Goal: Task Accomplishment & Management: Manage account settings

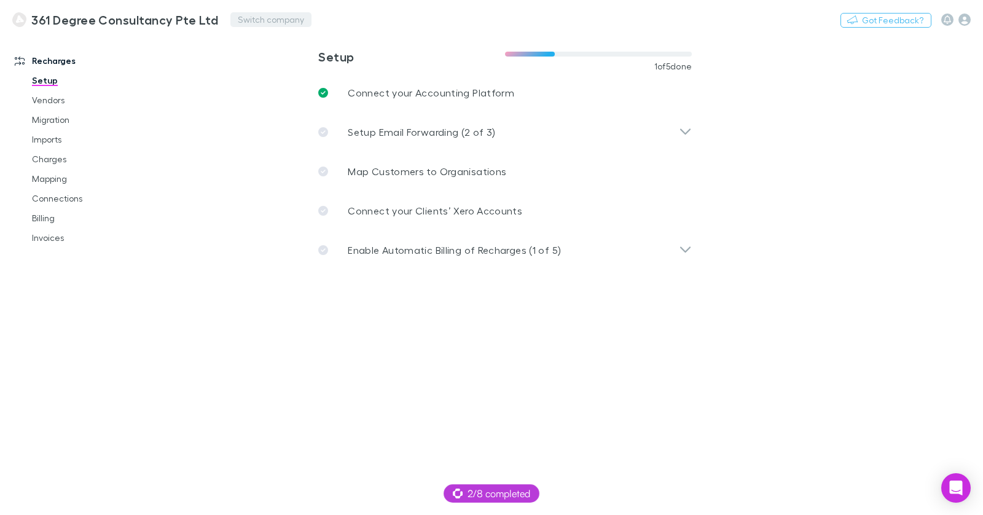
click at [230, 18] on button "Switch company" at bounding box center [270, 19] width 81 height 15
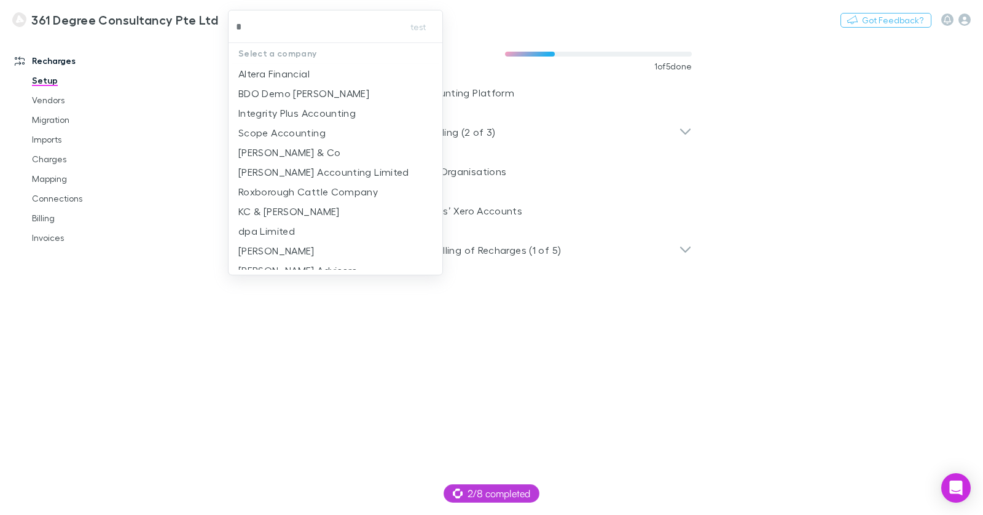
type input "**"
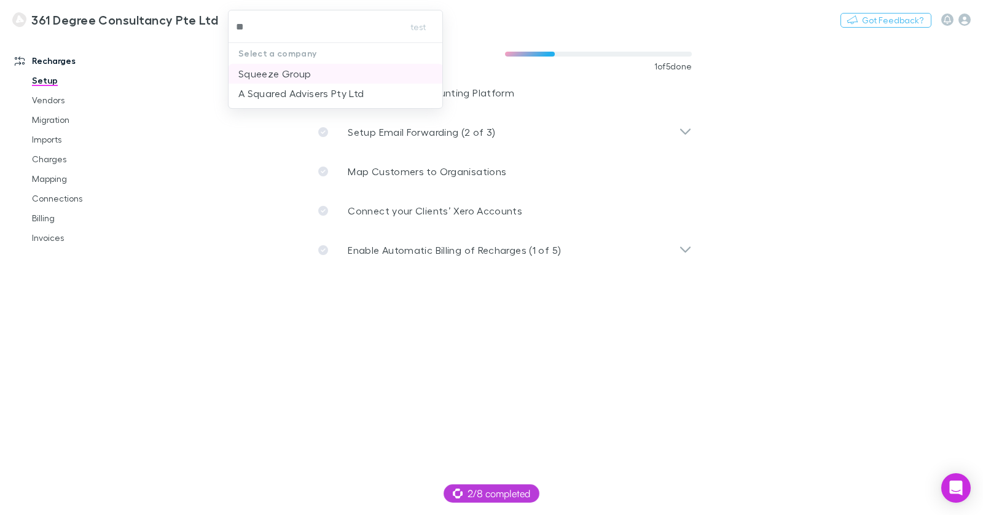
click at [274, 74] on p "Squeeze Group" at bounding box center [274, 73] width 73 height 15
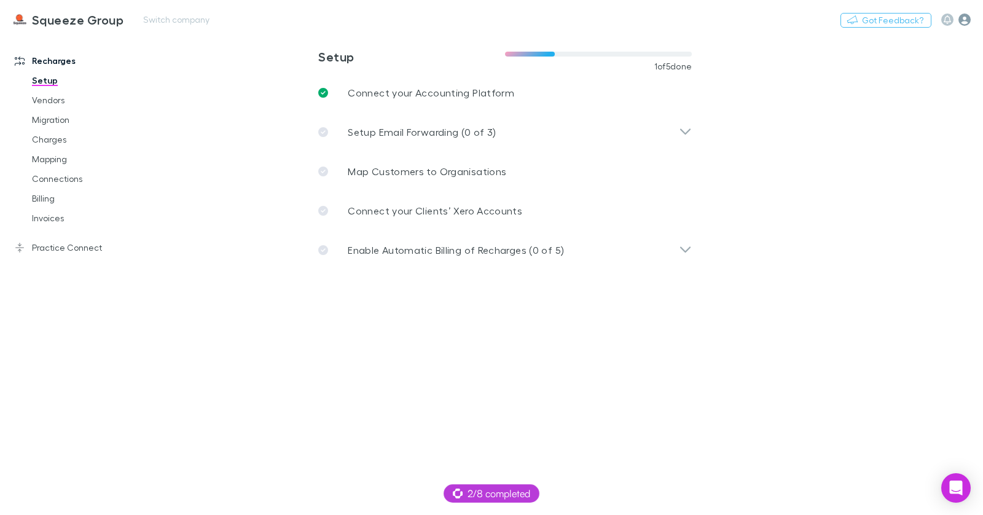
click at [966, 22] on icon "button" at bounding box center [965, 20] width 12 height 12
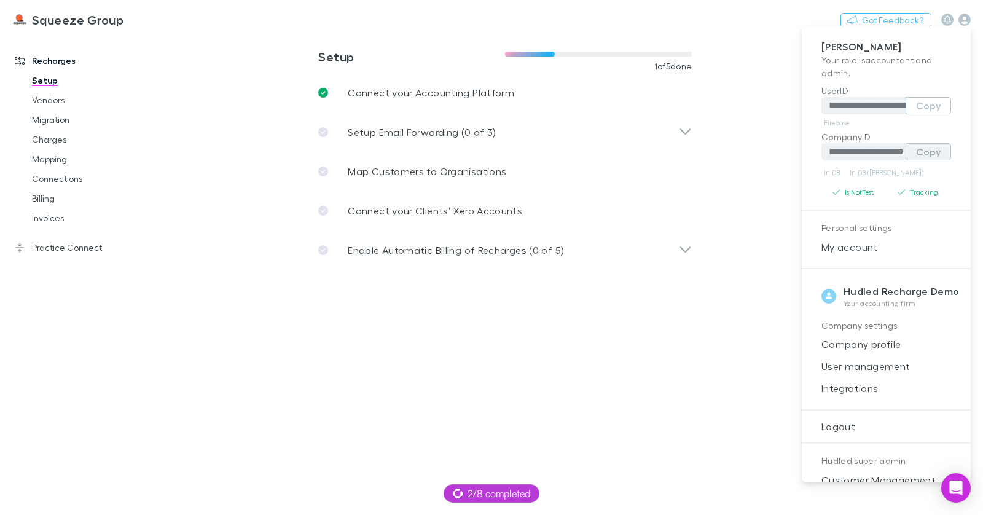
click at [935, 155] on button "Copy" at bounding box center [928, 151] width 45 height 17
drag, startPoint x: 201, startPoint y: 29, endPoint x: 176, endPoint y: 29, distance: 25.2
click at [200, 29] on div at bounding box center [491, 257] width 983 height 515
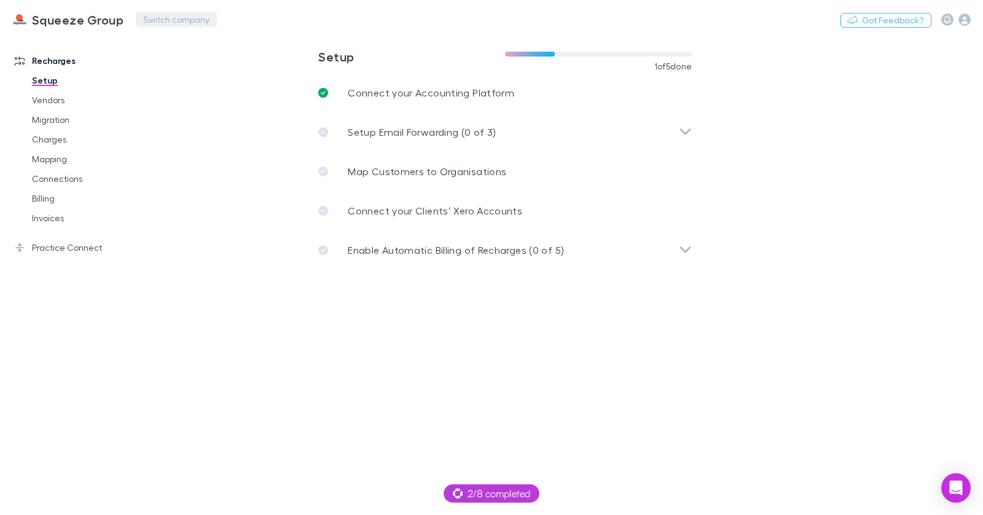
click at [170, 22] on div "**********" at bounding box center [491, 257] width 983 height 515
click at [164, 20] on button "Switch company" at bounding box center [176, 19] width 81 height 15
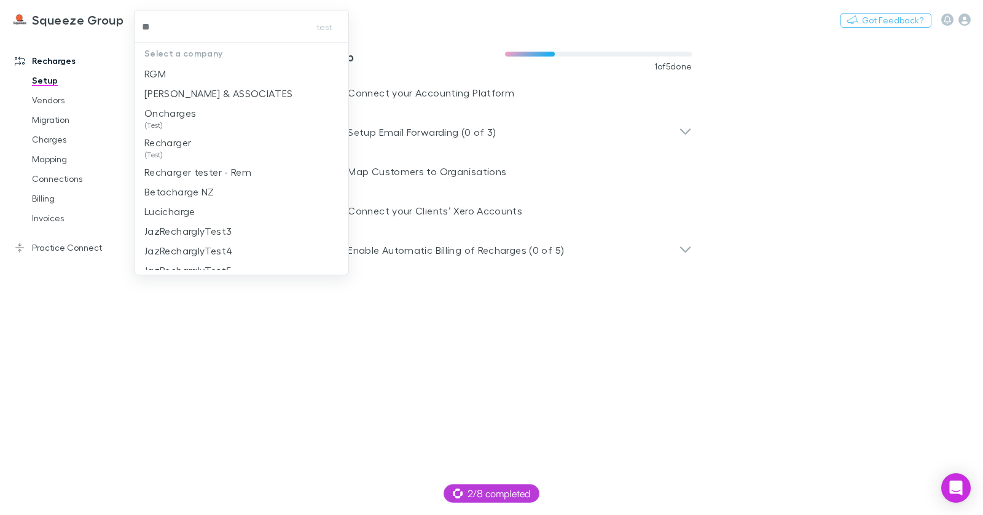
type input "***"
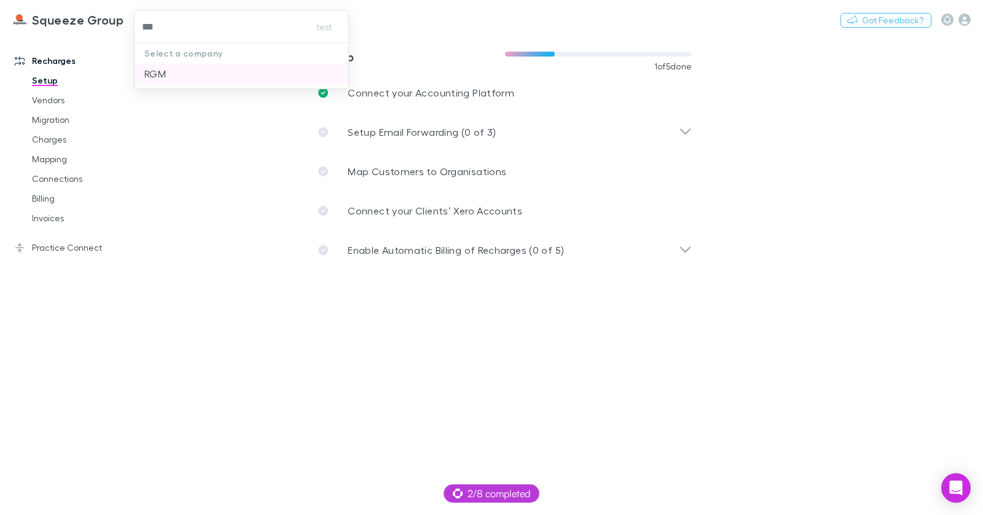
click at [163, 73] on p "RGM" at bounding box center [155, 73] width 22 height 15
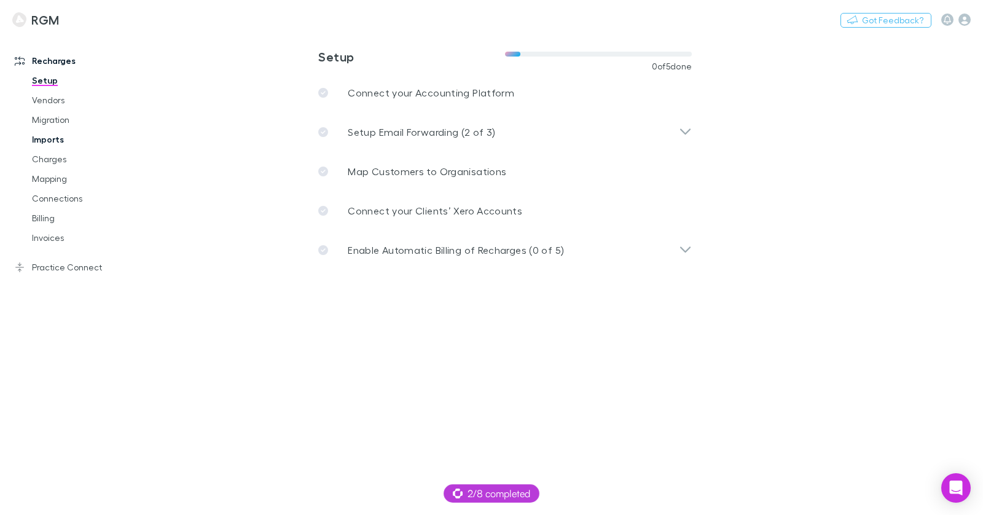
click at [60, 139] on link "Imports" at bounding box center [86, 140] width 133 height 20
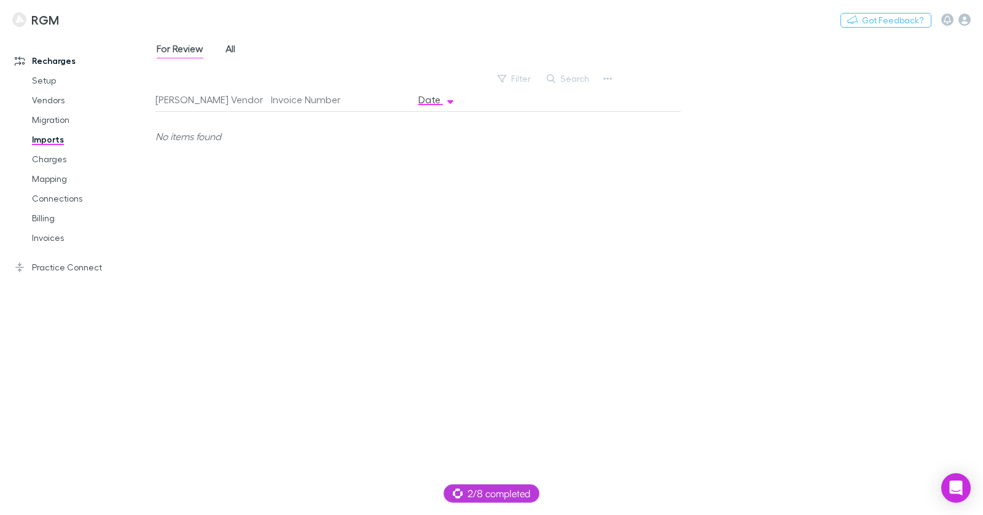
click at [233, 52] on span "All" at bounding box center [231, 50] width 10 height 16
click at [60, 160] on link "Charges" at bounding box center [86, 159] width 133 height 20
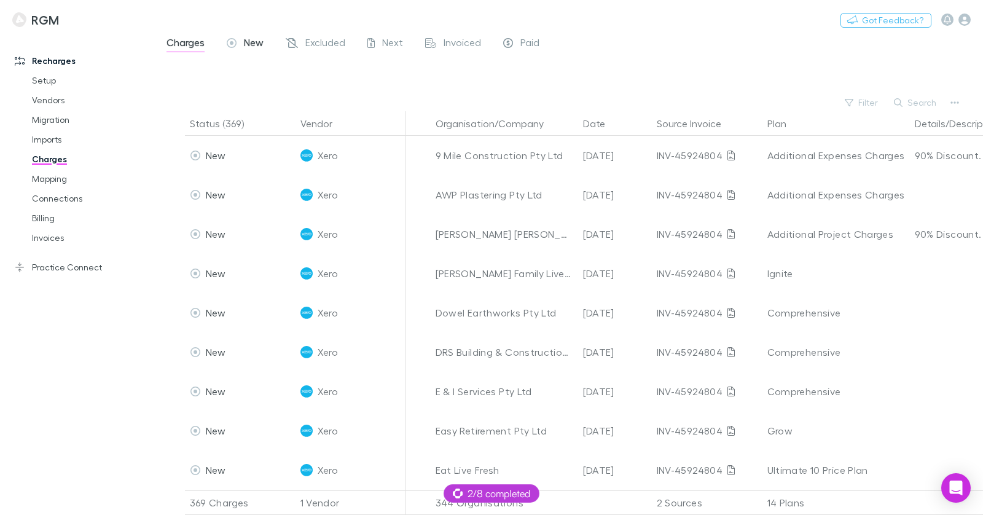
click at [246, 47] on span "New" at bounding box center [254, 44] width 20 height 16
drag, startPoint x: 194, startPoint y: 43, endPoint x: 202, endPoint y: 52, distance: 12.6
click at [194, 43] on span "Charges" at bounding box center [186, 44] width 38 height 16
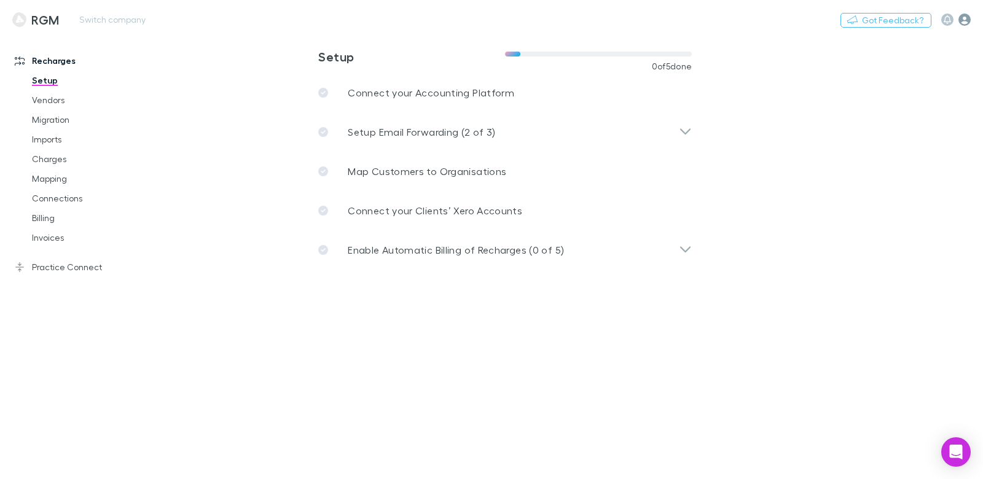
click at [964, 22] on icon "button" at bounding box center [965, 20] width 12 height 12
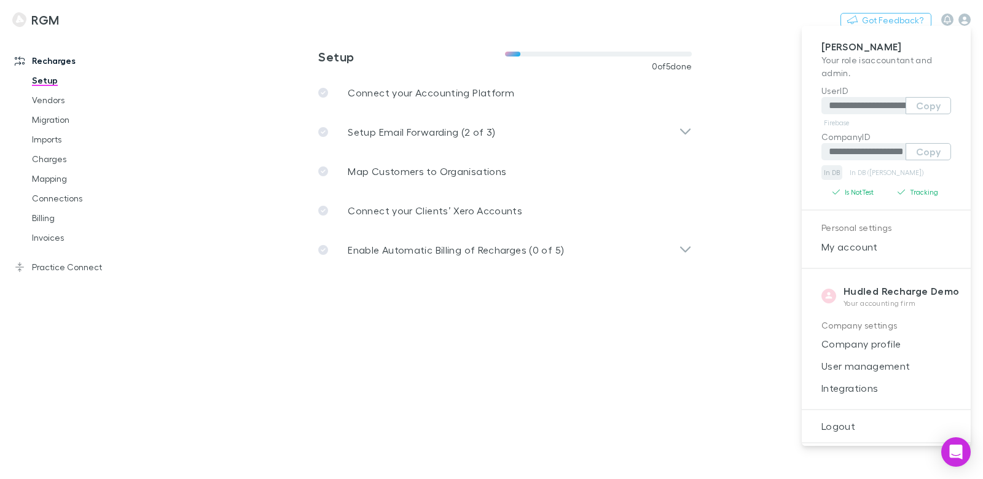
click at [826, 172] on link "In DB" at bounding box center [832, 172] width 21 height 15
click at [554, 350] on div at bounding box center [491, 239] width 983 height 479
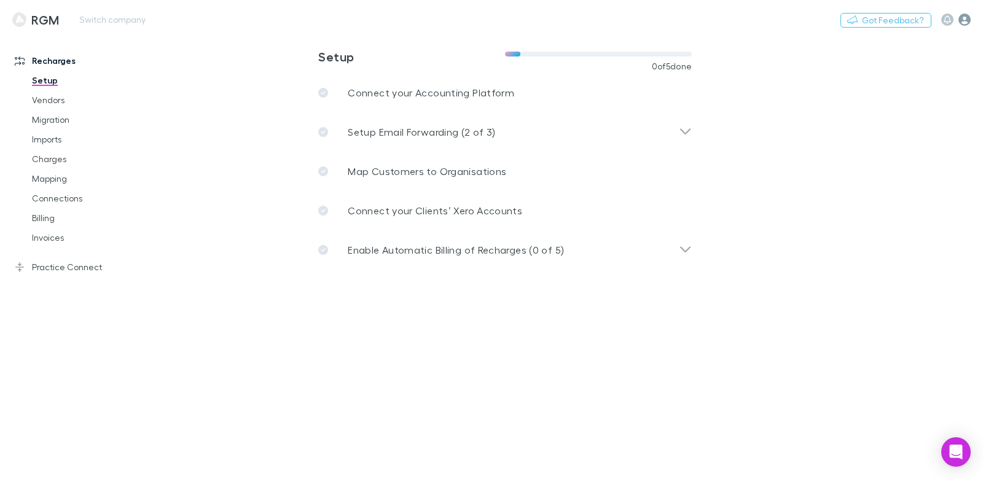
click at [962, 18] on icon "button" at bounding box center [965, 20] width 12 height 12
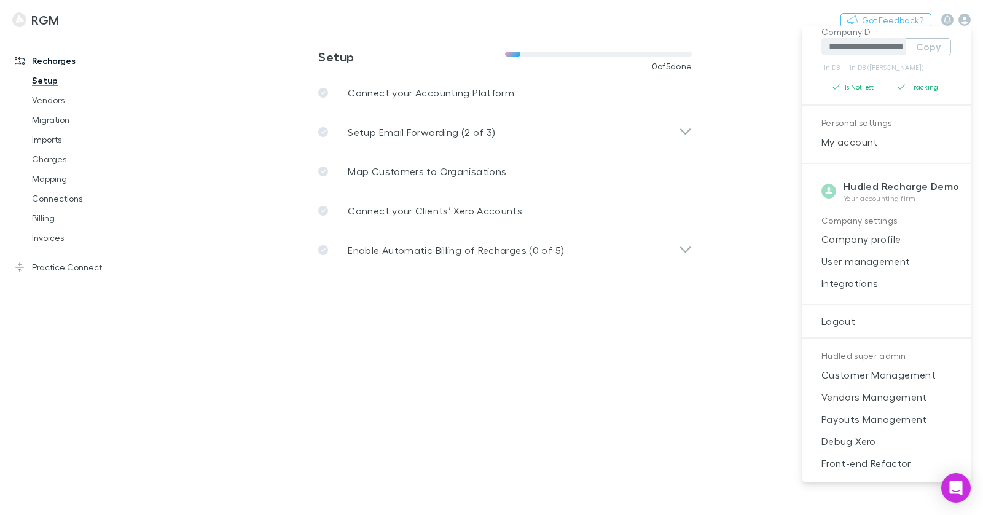
scroll to position [105, 0]
click at [889, 378] on span "Customer Management" at bounding box center [886, 374] width 149 height 15
select select "****"
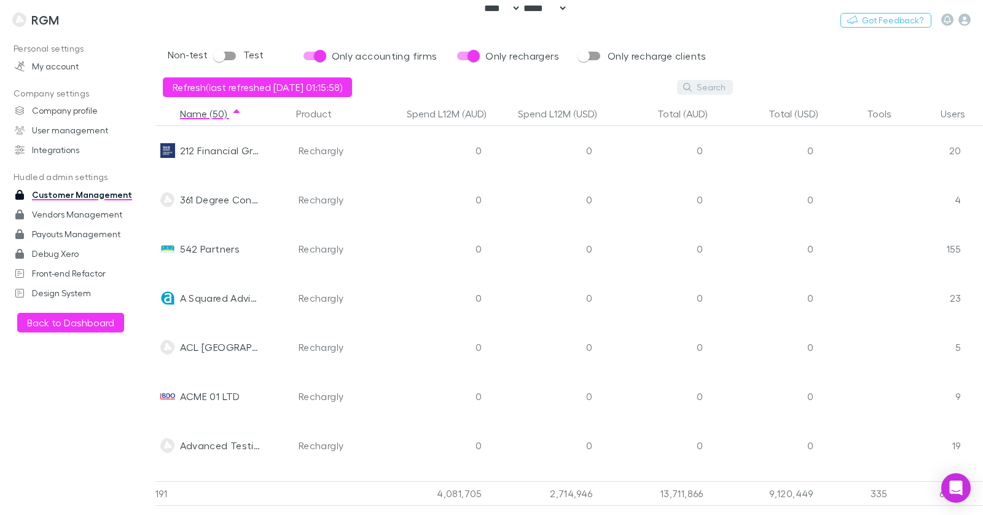
click at [699, 88] on button "Search" at bounding box center [705, 87] width 56 height 15
click at [713, 91] on button "Search" at bounding box center [705, 87] width 56 height 15
click at [707, 93] on button "Search" at bounding box center [705, 87] width 56 height 15
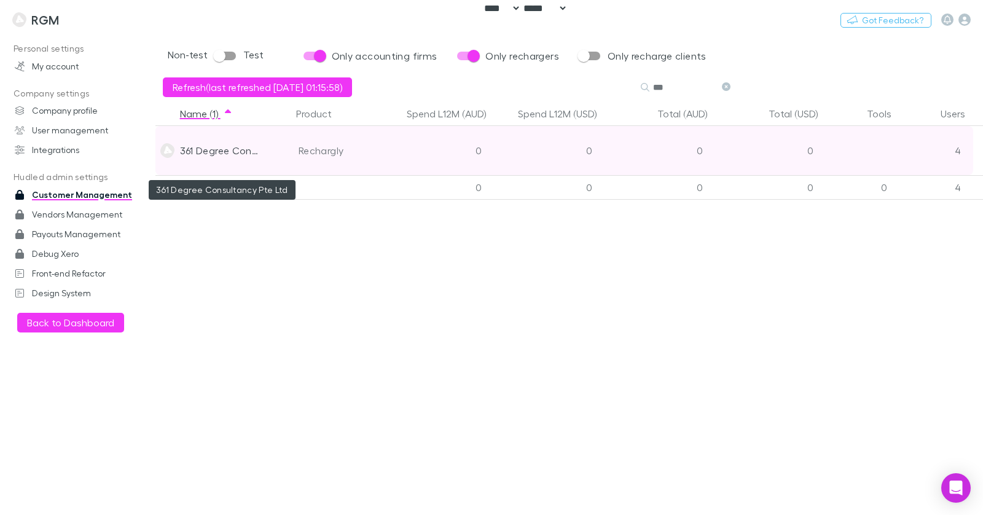
type input "***"
click at [233, 155] on div "361 Degree Consultancy Pte Ltd" at bounding box center [220, 150] width 81 height 49
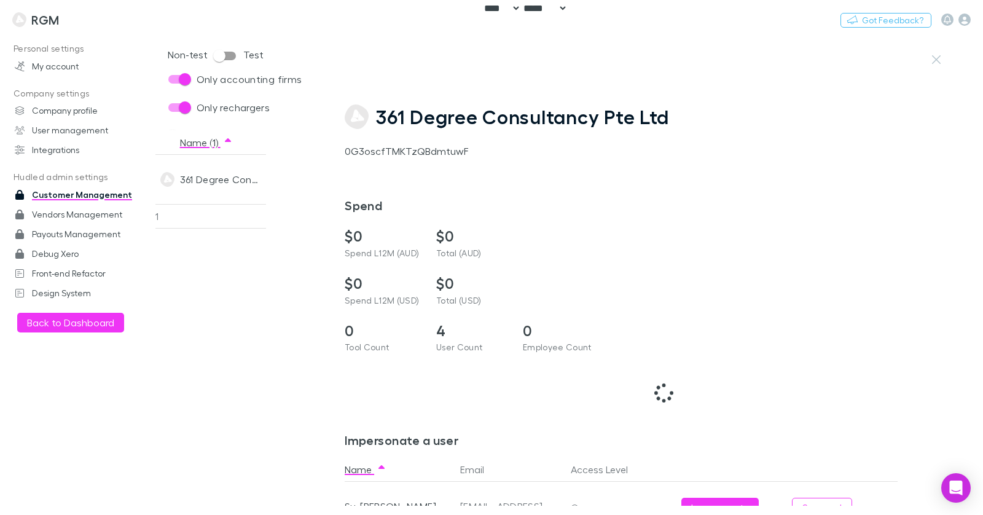
click at [397, 149] on div "0G3oscfTMKTzQBdmtuwF" at bounding box center [646, 151] width 602 height 15
click at [397, 149] on div "361 Degree Consultancy Pte Ltd 0G3oscfTMKTzQBdmtuwF" at bounding box center [646, 131] width 602 height 54
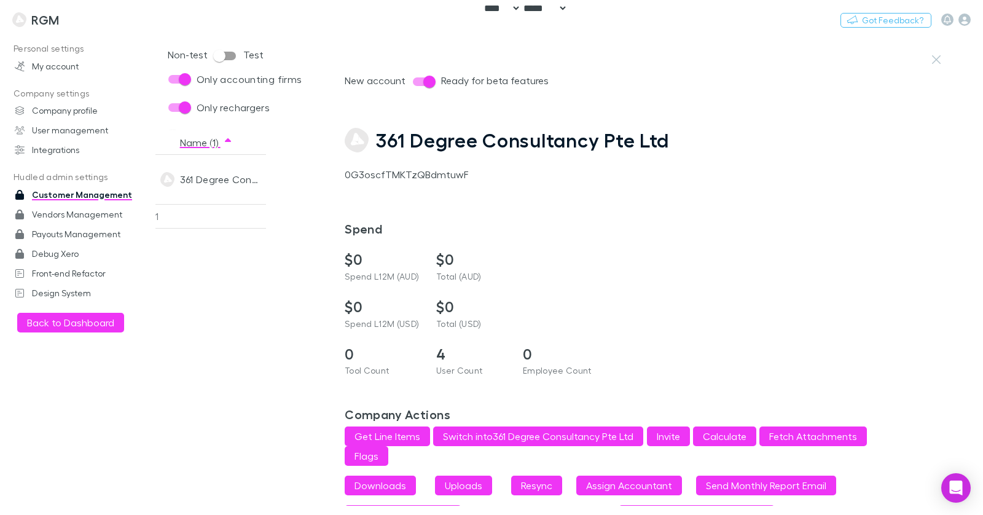
click at [392, 172] on div "0G3oscfTMKTzQBdmtuwF" at bounding box center [646, 174] width 602 height 15
copy div "0G3oscfTMKTzQBdmtuwF"
click at [58, 21] on h3 "RGM" at bounding box center [45, 19] width 28 height 15
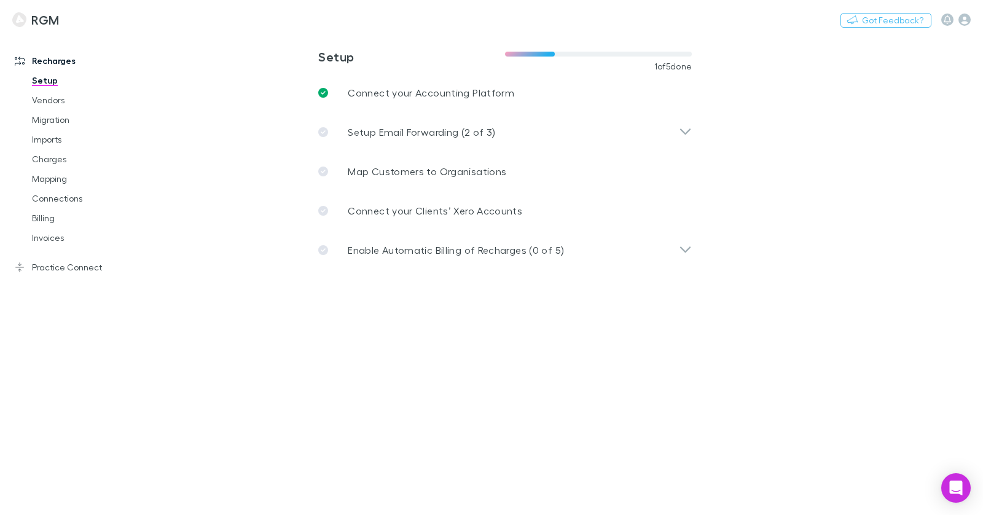
click at [536, 400] on main "**********" at bounding box center [569, 274] width 828 height 481
click at [960, 20] on icon "button" at bounding box center [965, 20] width 12 height 12
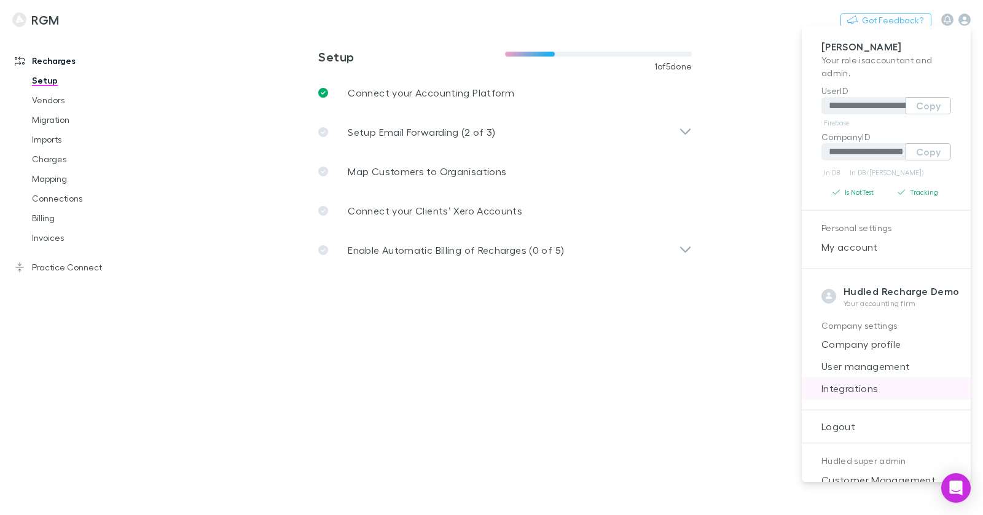
click at [866, 386] on span "Integrations" at bounding box center [886, 388] width 149 height 15
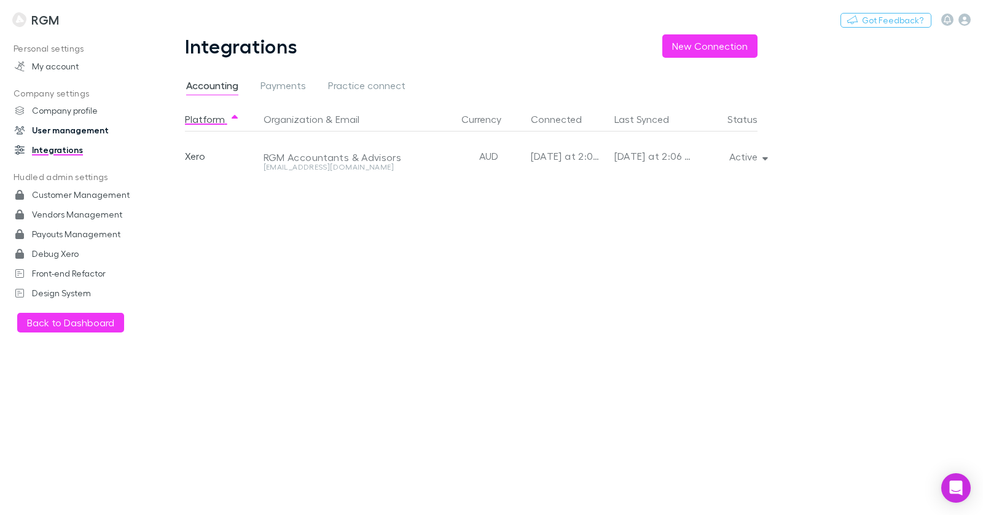
click at [100, 129] on link "User management" at bounding box center [77, 130] width 151 height 20
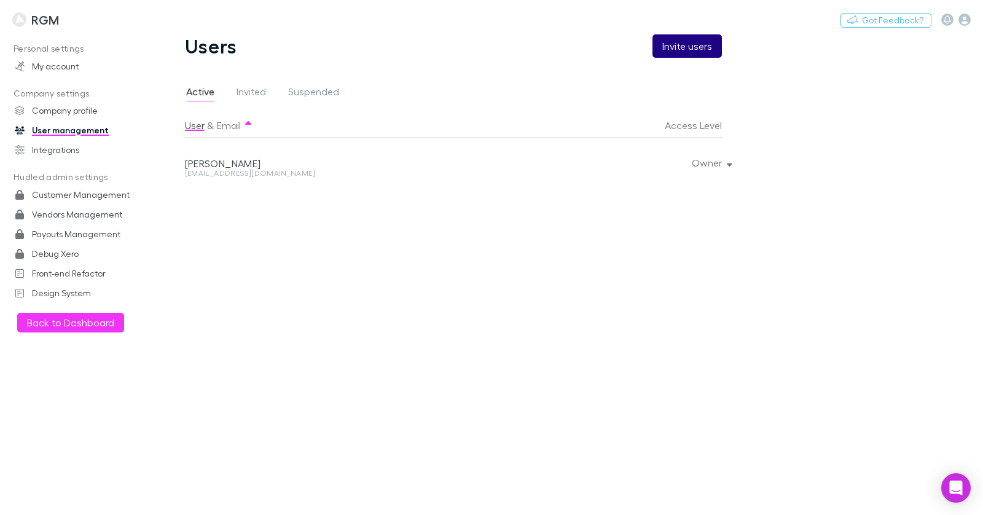
click at [675, 52] on button "Invite users" at bounding box center [687, 45] width 69 height 23
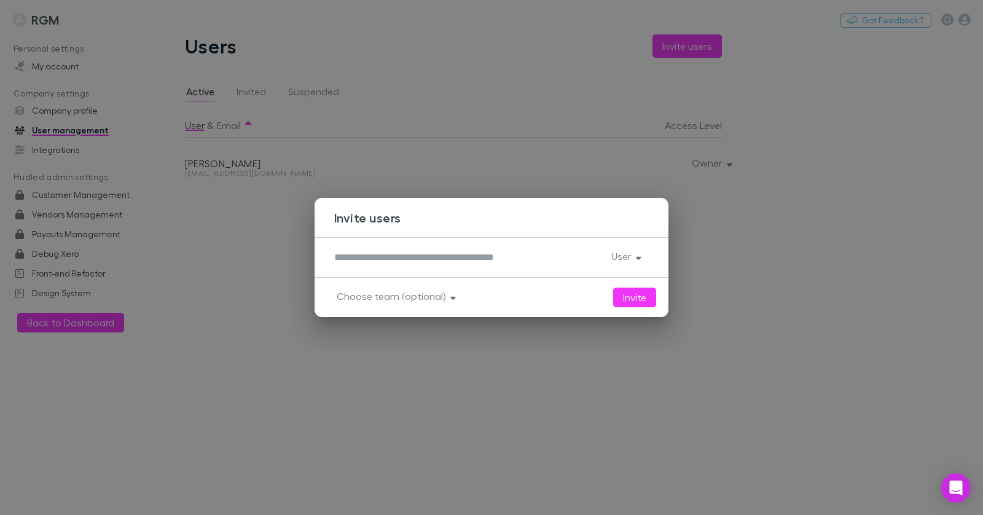
click at [511, 264] on div "*" at bounding box center [467, 258] width 267 height 20
paste textarea "**********"
type textarea "**********"
click at [637, 257] on icon "button" at bounding box center [639, 258] width 6 height 3
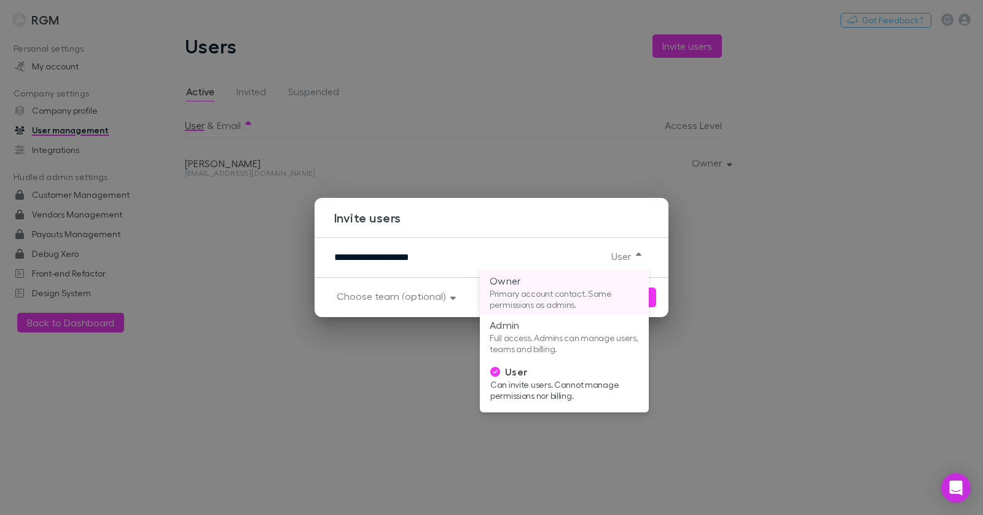
click at [586, 287] on p "Owner" at bounding box center [564, 280] width 149 height 15
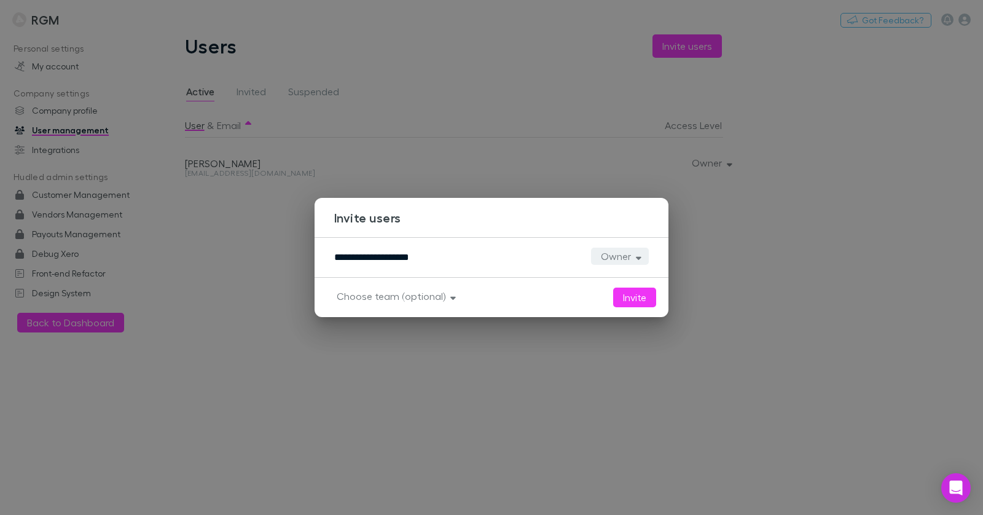
click at [635, 257] on button "Owner" at bounding box center [620, 256] width 58 height 17
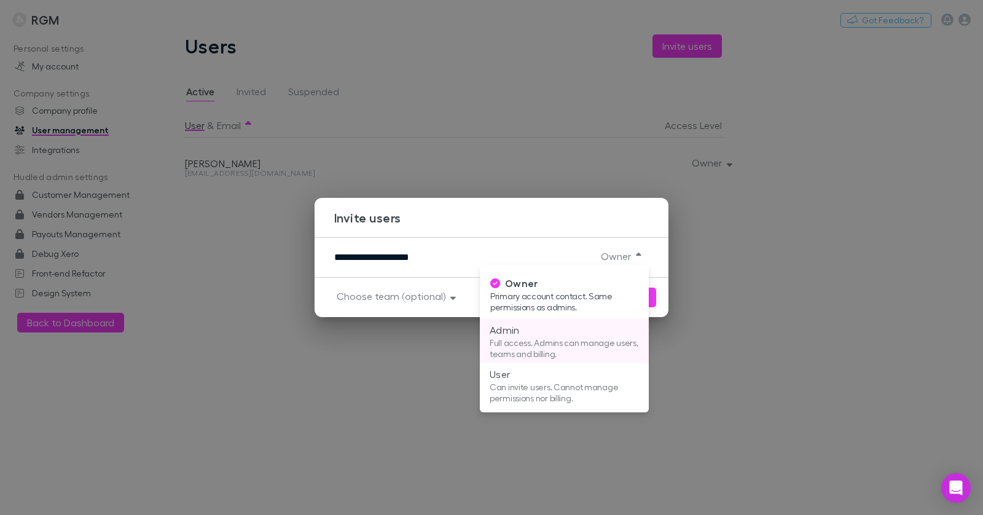
click at [593, 324] on p "Admin" at bounding box center [564, 330] width 149 height 15
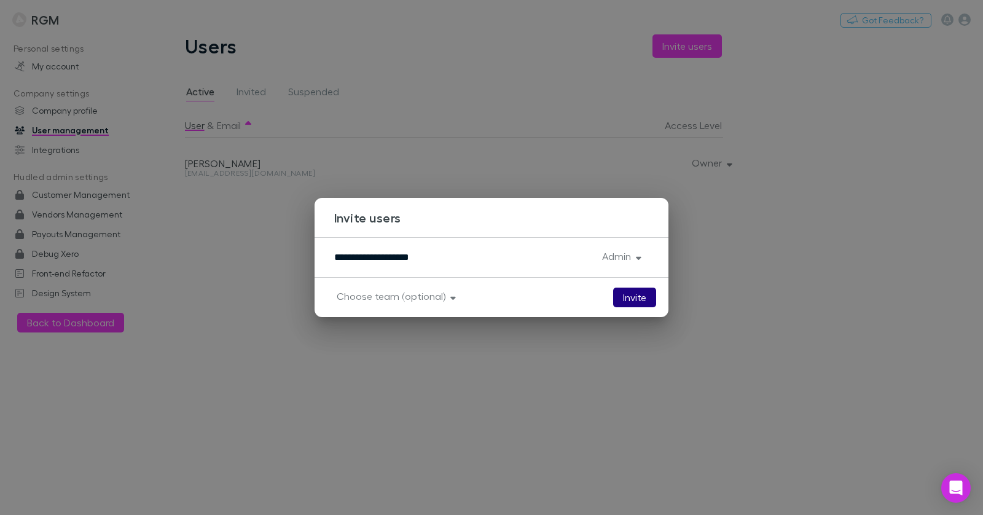
click at [634, 296] on button "Invite" at bounding box center [634, 298] width 43 height 20
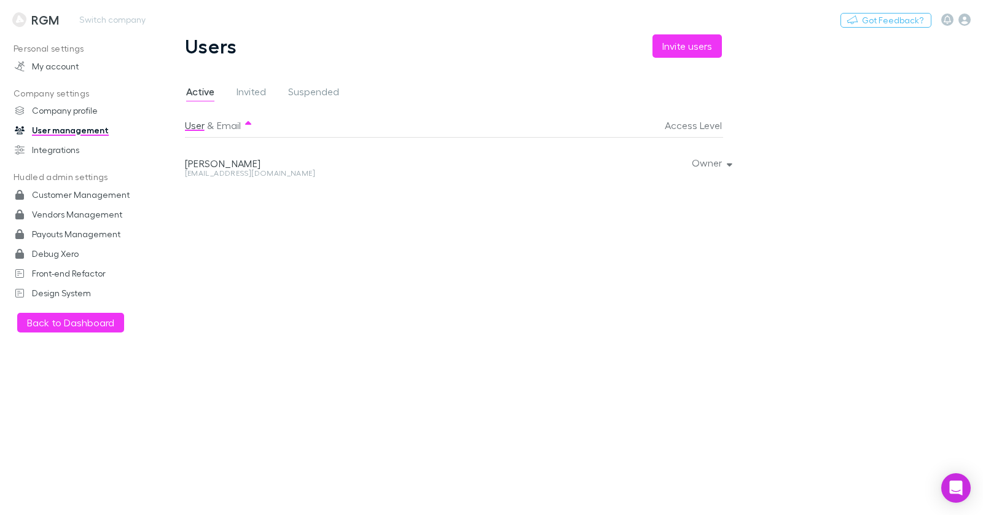
click at [51, 20] on h3 "RGM" at bounding box center [45, 19] width 28 height 15
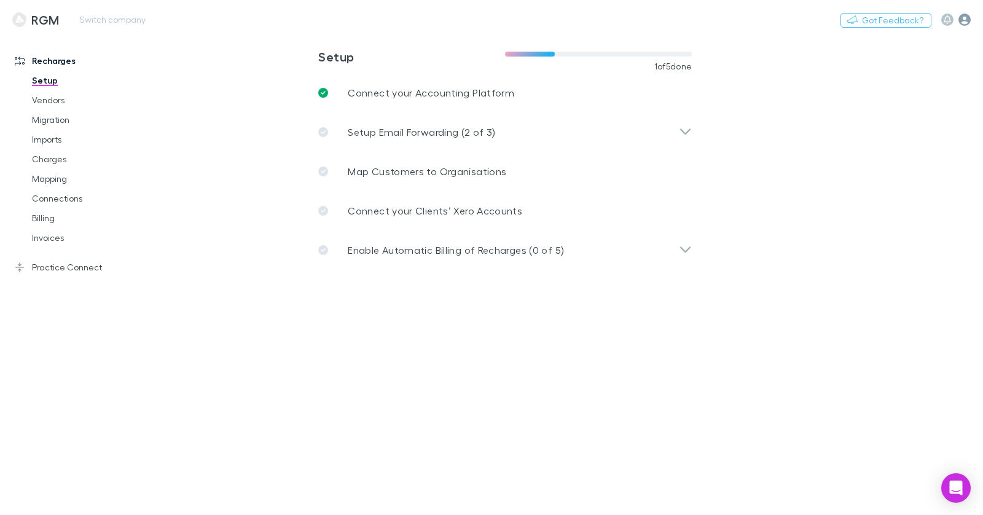
click at [960, 20] on icon "button" at bounding box center [965, 20] width 12 height 12
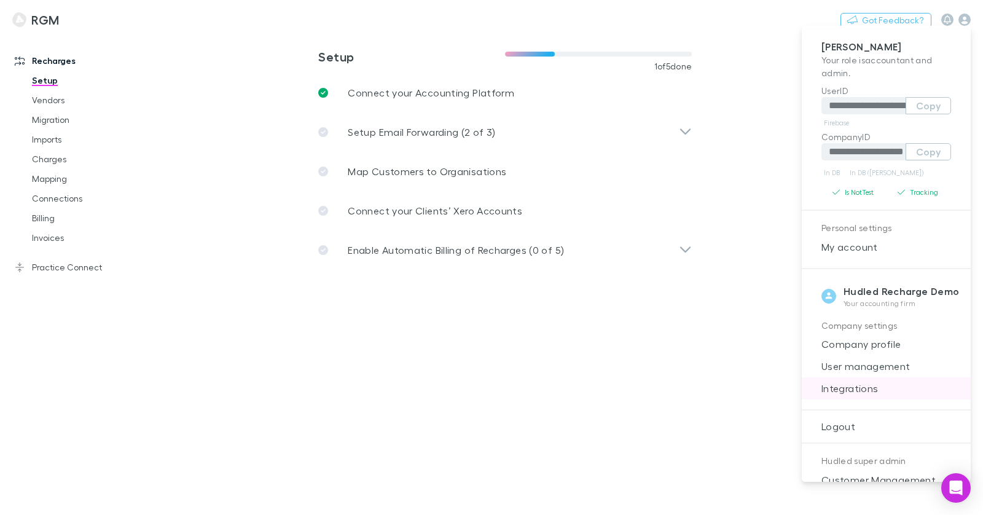
click at [903, 385] on span "Integrations" at bounding box center [886, 388] width 149 height 15
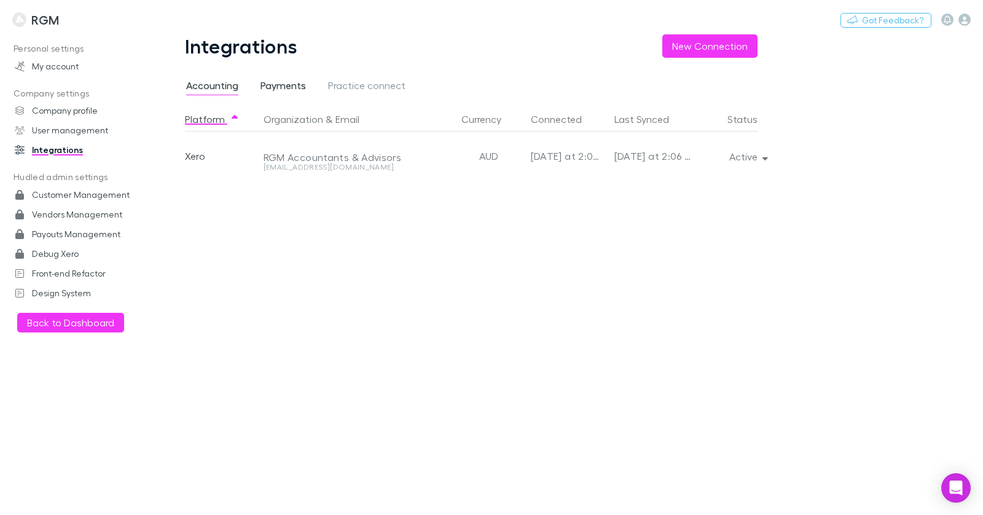
click at [273, 88] on span "Payments" at bounding box center [283, 87] width 45 height 16
click at [36, 18] on h3 "RGM" at bounding box center [45, 19] width 28 height 15
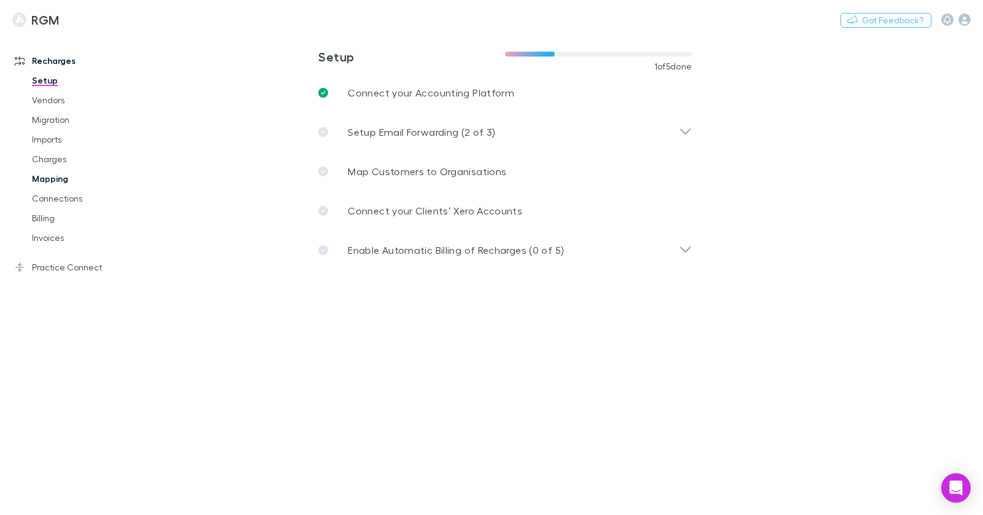
click at [60, 180] on link "Mapping" at bounding box center [86, 179] width 133 height 20
click at [963, 24] on icon "button" at bounding box center [965, 20] width 12 height 12
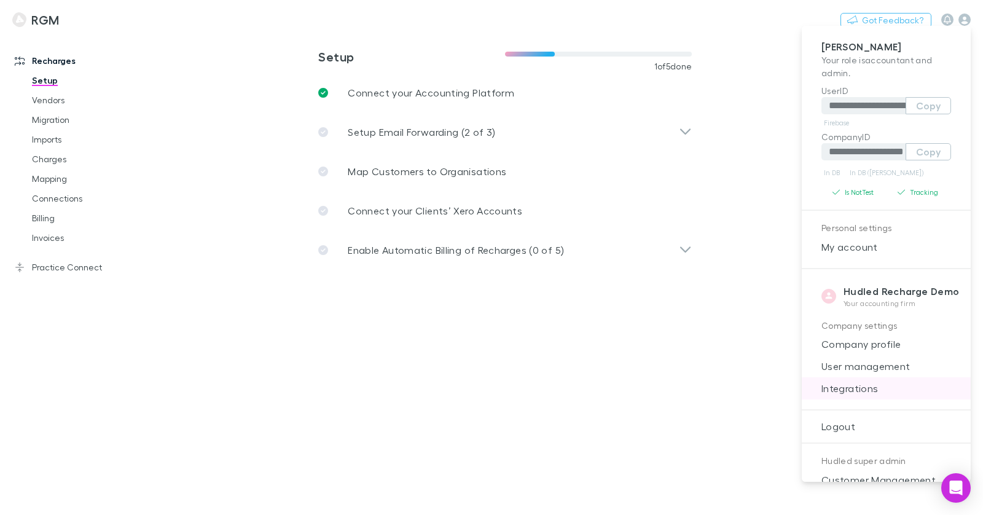
click at [855, 381] on span "Integrations" at bounding box center [886, 388] width 149 height 15
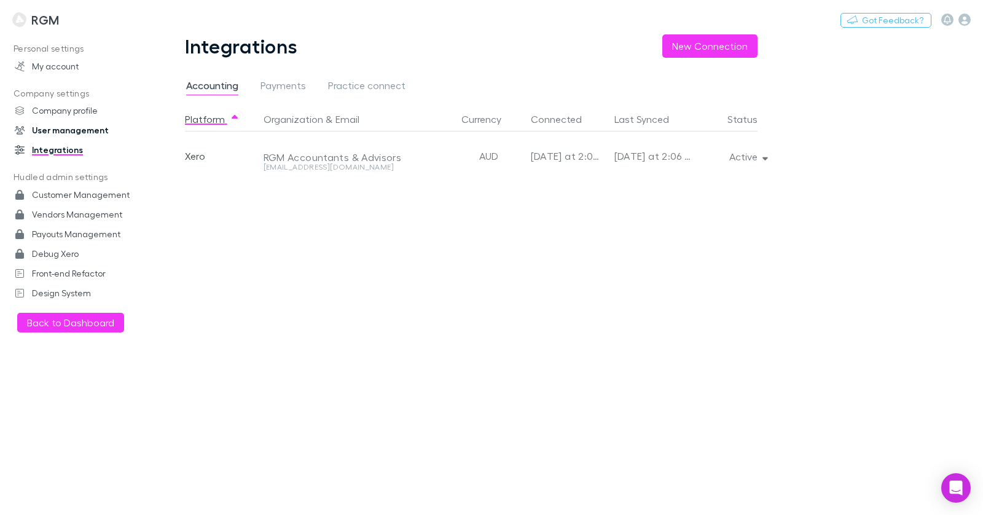
click at [58, 132] on link "User management" at bounding box center [77, 130] width 151 height 20
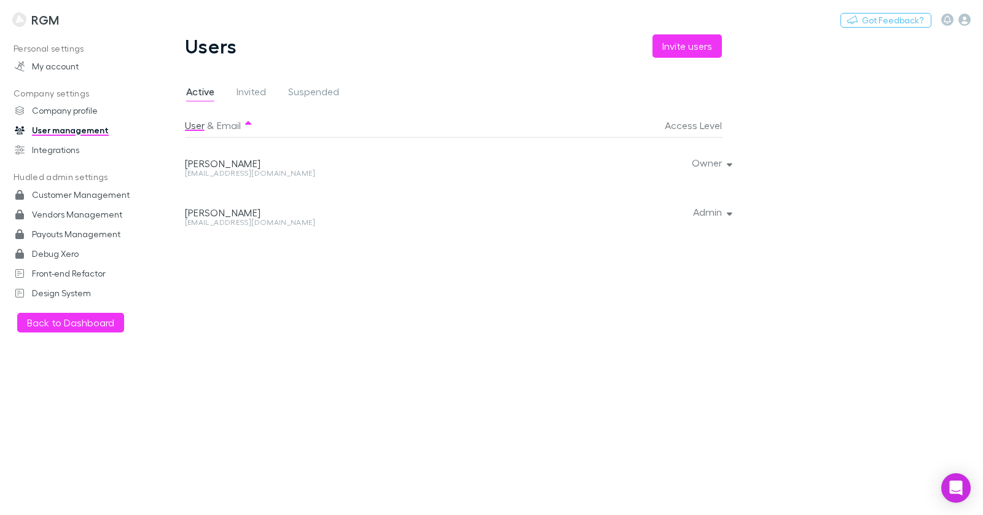
click at [236, 223] on div "[EMAIL_ADDRESS][DOMAIN_NAME]" at bounding box center [355, 222] width 340 height 7
copy div "[EMAIL_ADDRESS][DOMAIN_NAME] Admin"
click at [125, 20] on button "Switch company" at bounding box center [112, 19] width 81 height 15
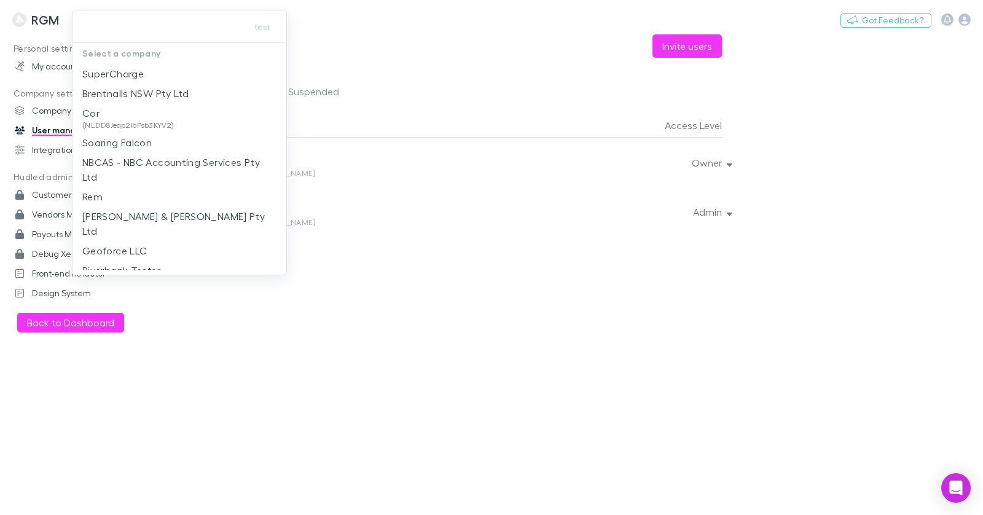
type input "******"
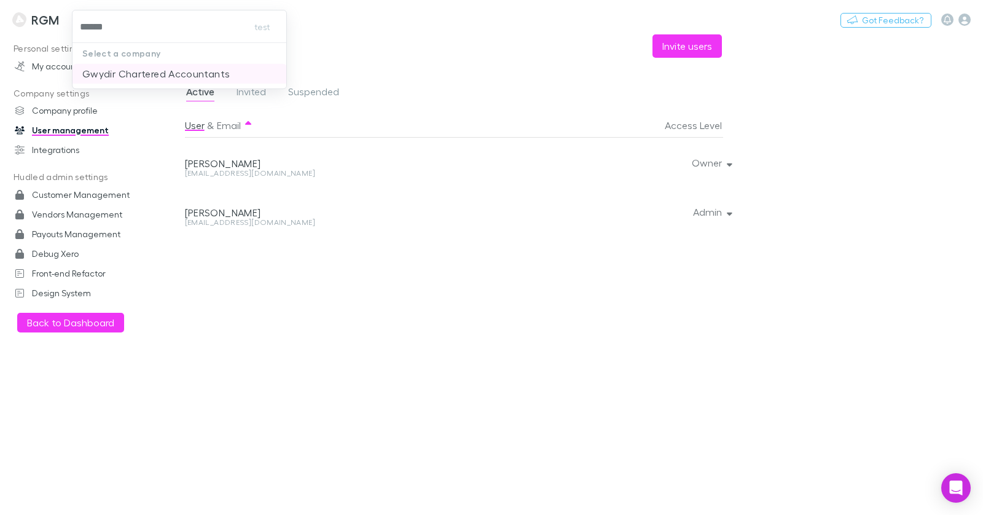
click at [140, 71] on p "Gwydir Chartered Accountants" at bounding box center [155, 73] width 147 height 15
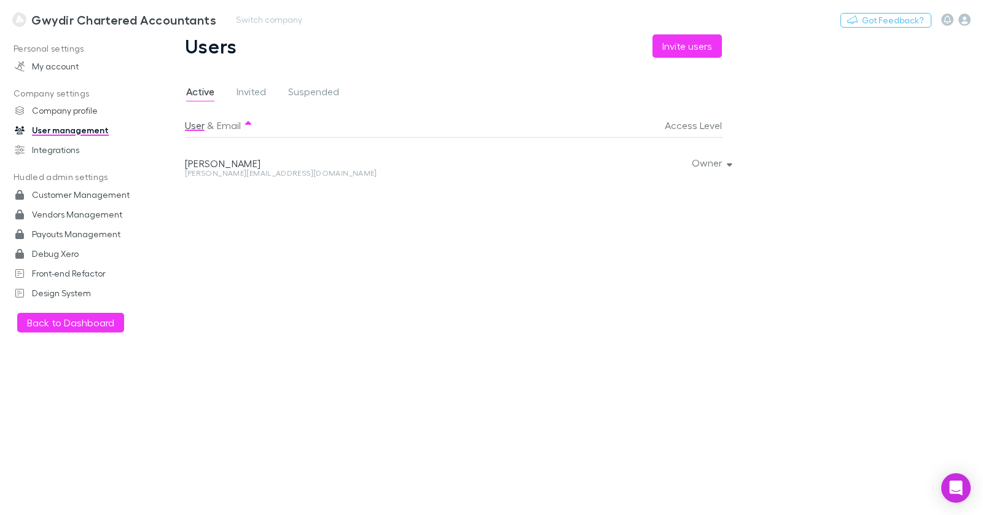
click at [85, 20] on h3 "Gwydir Chartered Accountants" at bounding box center [123, 19] width 185 height 15
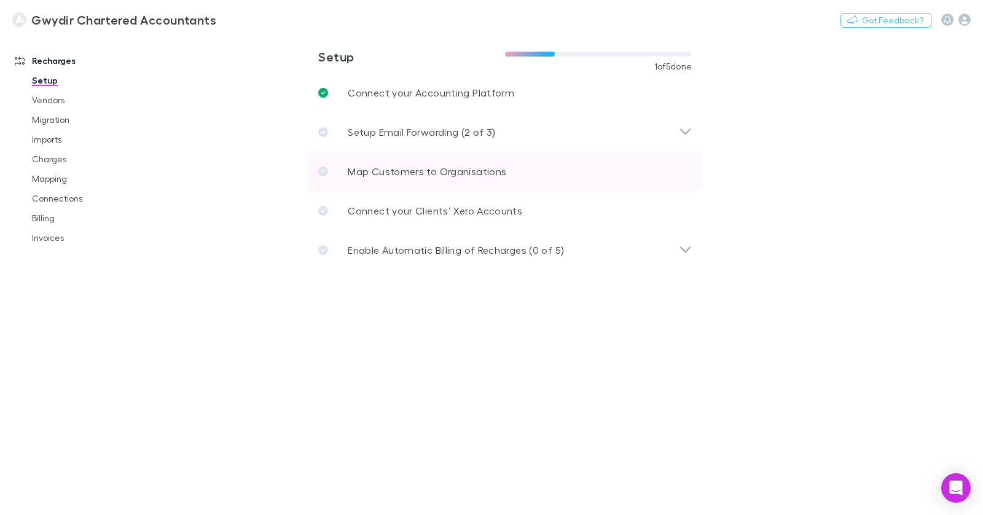
click at [393, 172] on p "Map Customers to Organisations" at bounding box center [427, 171] width 159 height 15
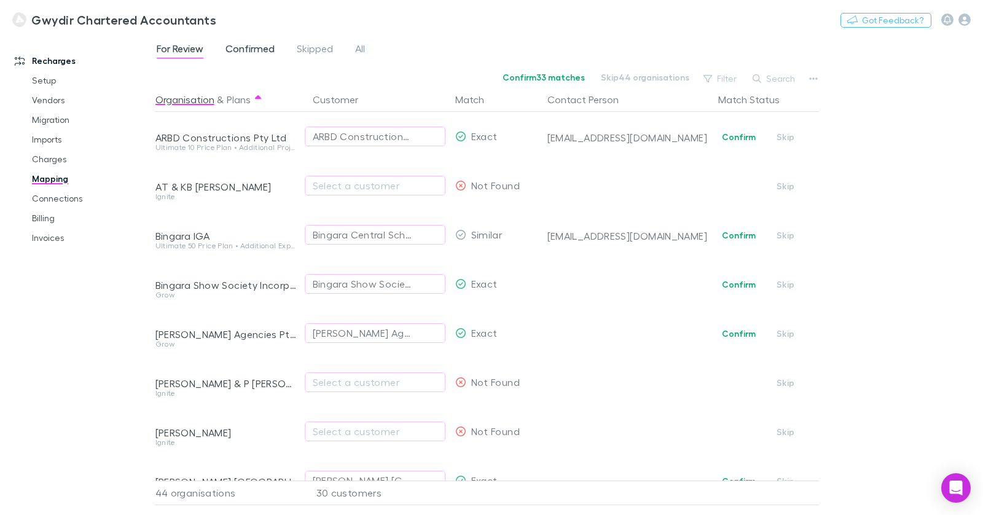
click at [237, 43] on span "Confirmed" at bounding box center [250, 50] width 49 height 16
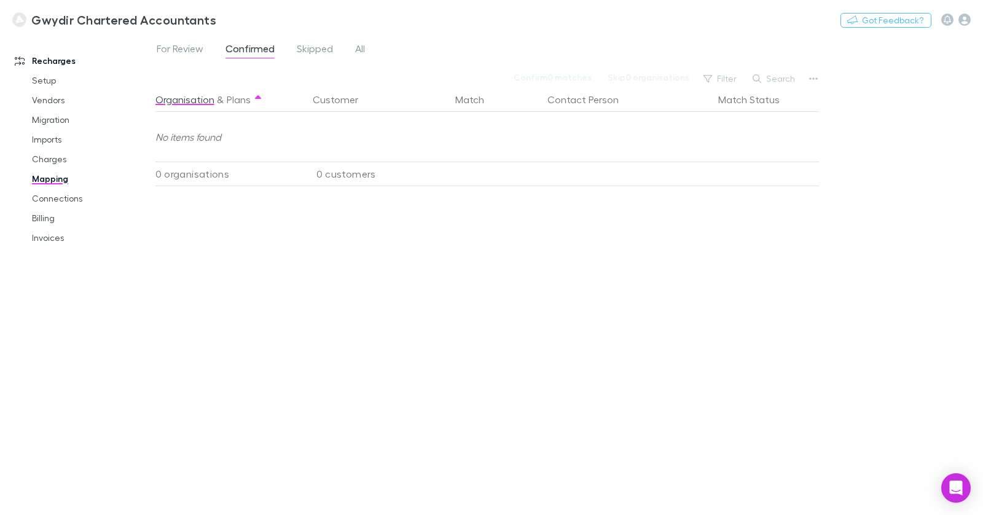
click at [208, 44] on div "For Review Confirmed Skipped All" at bounding box center [265, 51] width 221 height 20
click at [192, 54] on span "For Review" at bounding box center [180, 50] width 47 height 16
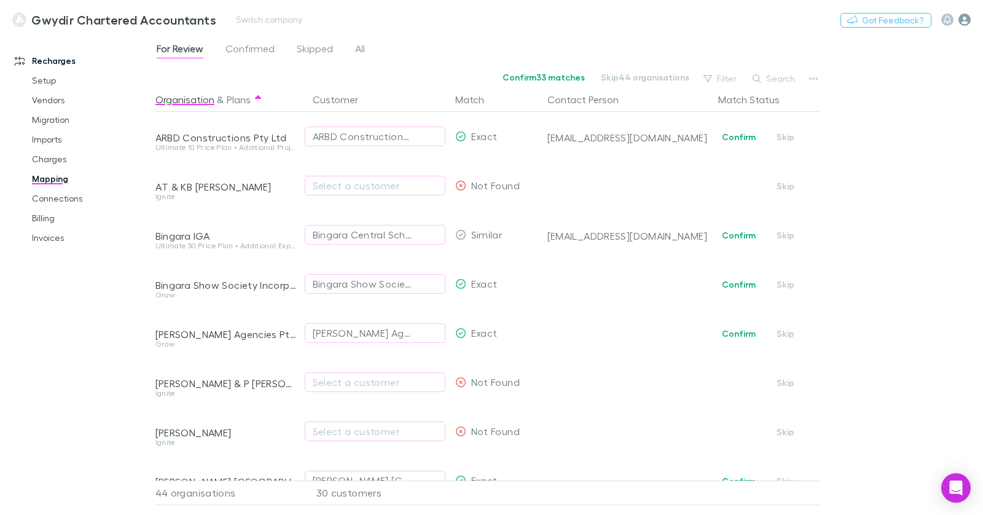
click at [965, 20] on icon "button" at bounding box center [965, 20] width 12 height 12
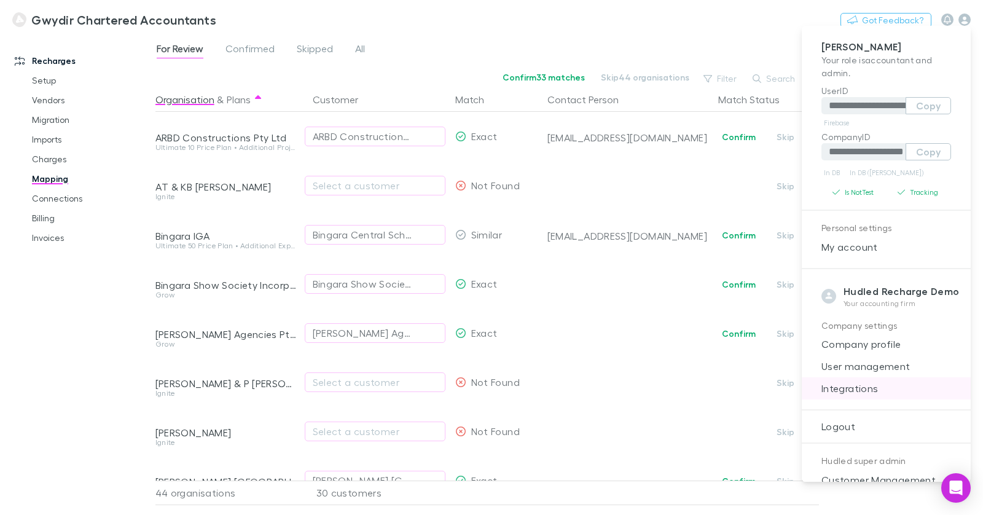
click at [876, 385] on span "Integrations" at bounding box center [886, 388] width 149 height 15
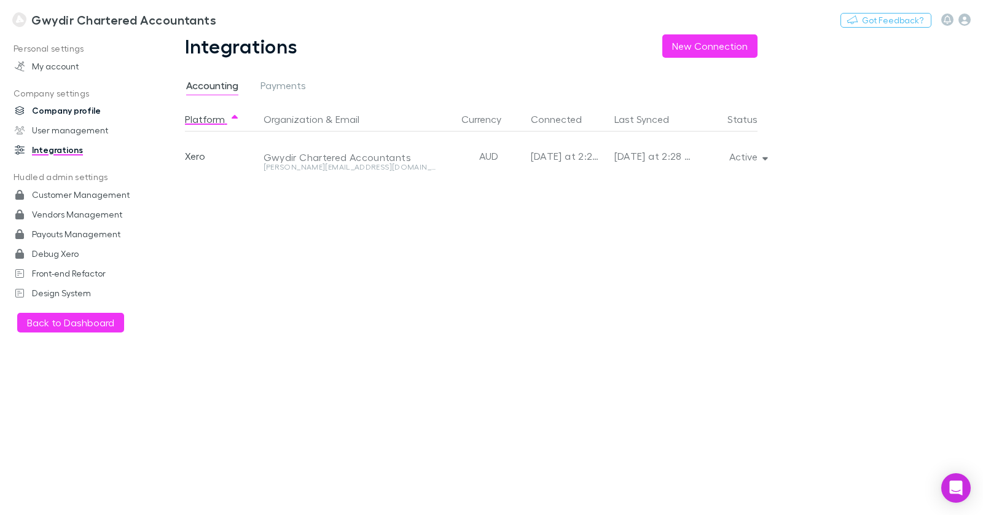
click at [62, 119] on link "Company profile" at bounding box center [77, 111] width 151 height 20
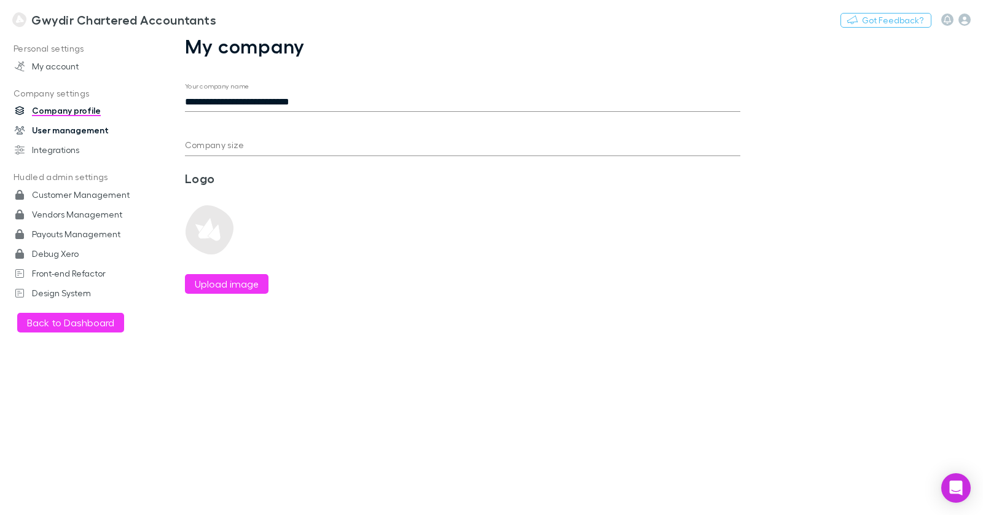
click at [61, 131] on link "User management" at bounding box center [77, 130] width 151 height 20
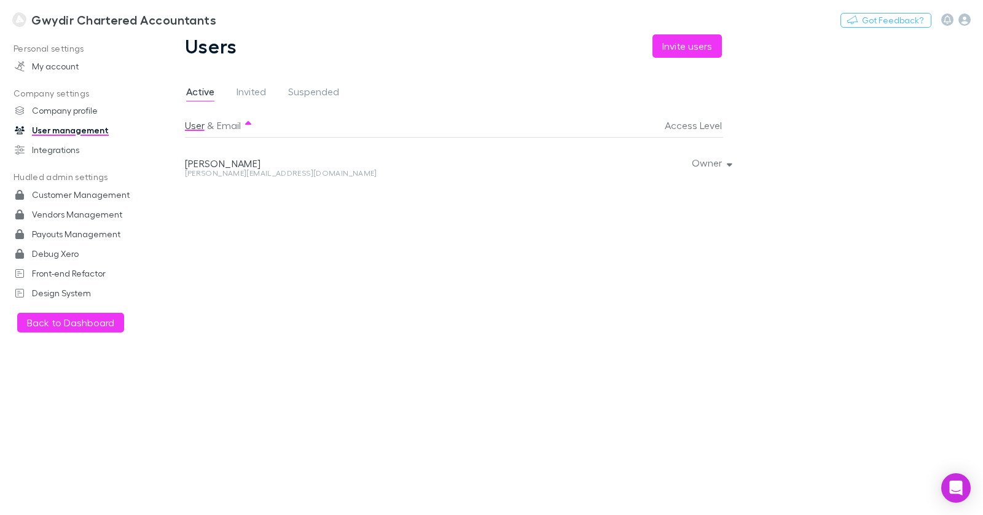
click at [243, 171] on div "simon@gwydirca.com.au" at bounding box center [355, 173] width 340 height 7
copy div "simon@gwydirca.com.au Owner"
click at [965, 22] on icon "button" at bounding box center [965, 20] width 12 height 12
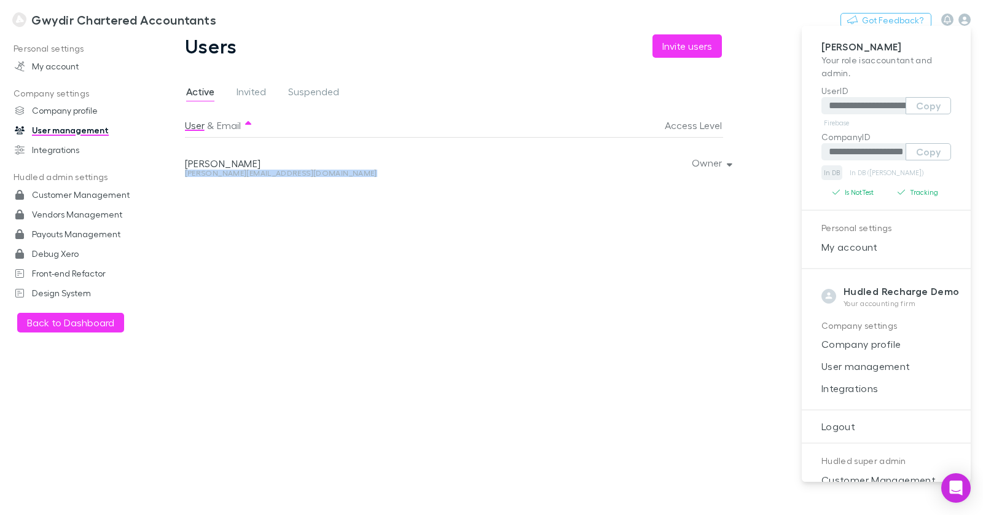
click at [834, 171] on link "In DB" at bounding box center [832, 172] width 21 height 15
click at [743, 297] on div at bounding box center [491, 257] width 983 height 515
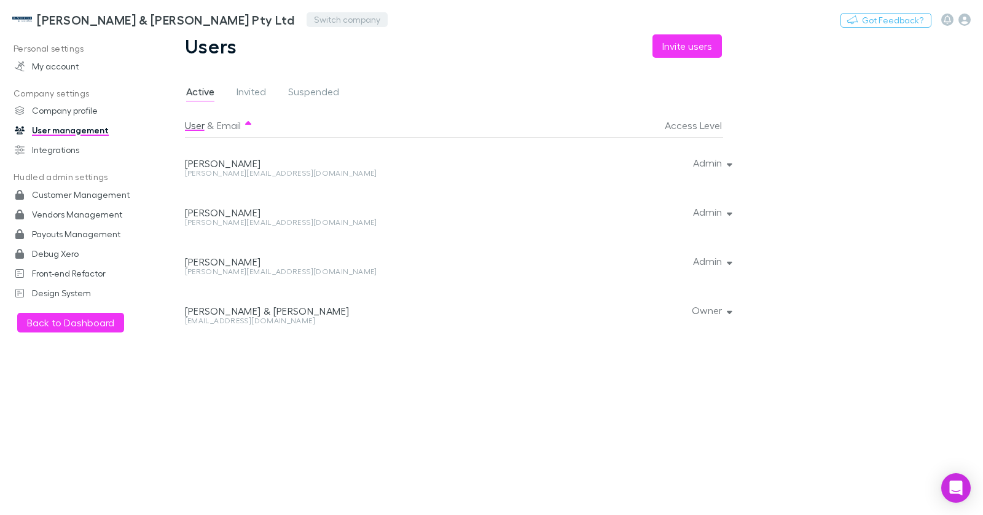
click at [307, 17] on button "Switch company" at bounding box center [347, 19] width 81 height 15
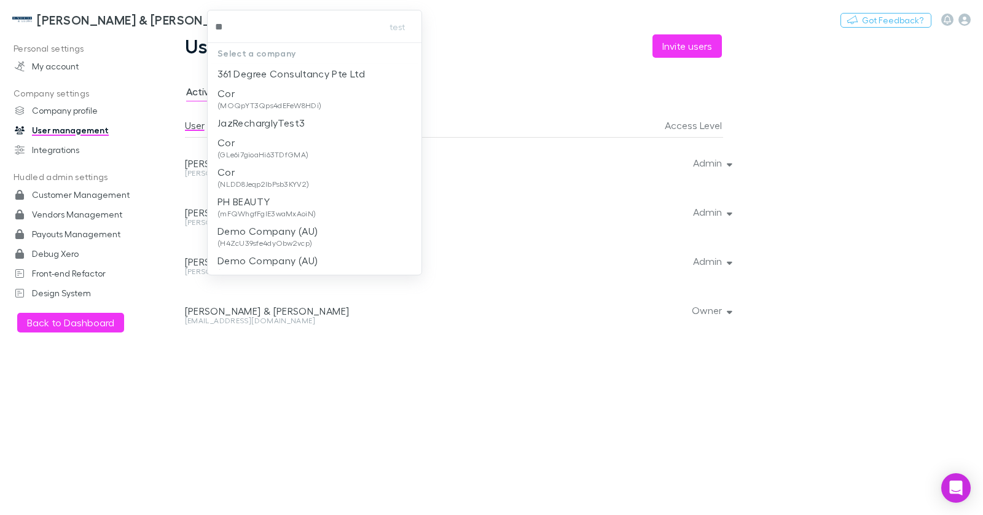
type input "***"
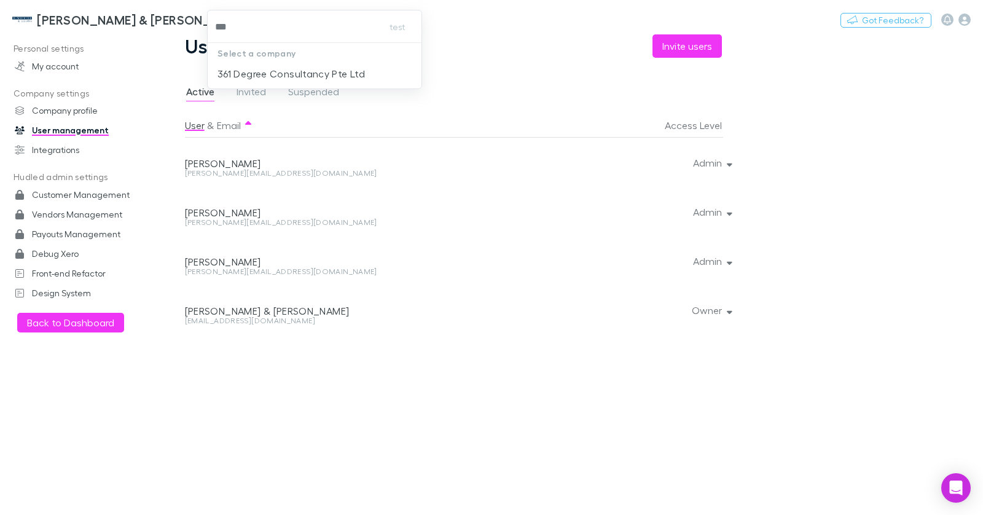
drag, startPoint x: 280, startPoint y: 78, endPoint x: 296, endPoint y: 67, distance: 19.9
click at [280, 78] on p "361 Degree Consultancy Pte Ltd" at bounding box center [291, 73] width 147 height 15
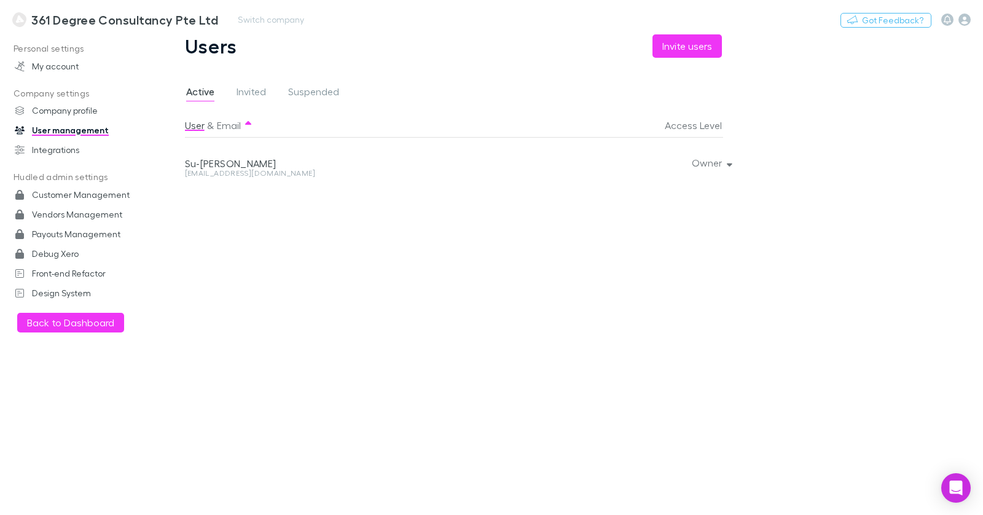
click at [88, 19] on h3 "361 Degree Consultancy Pte Ltd" at bounding box center [124, 19] width 187 height 15
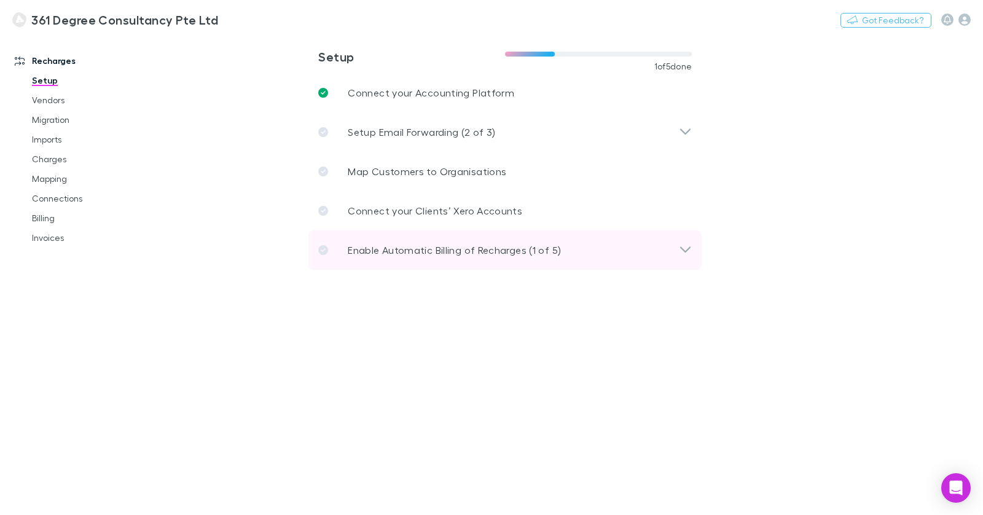
click at [439, 256] on p "Enable Automatic Billing of Recharges (1 of 5)" at bounding box center [454, 250] width 213 height 15
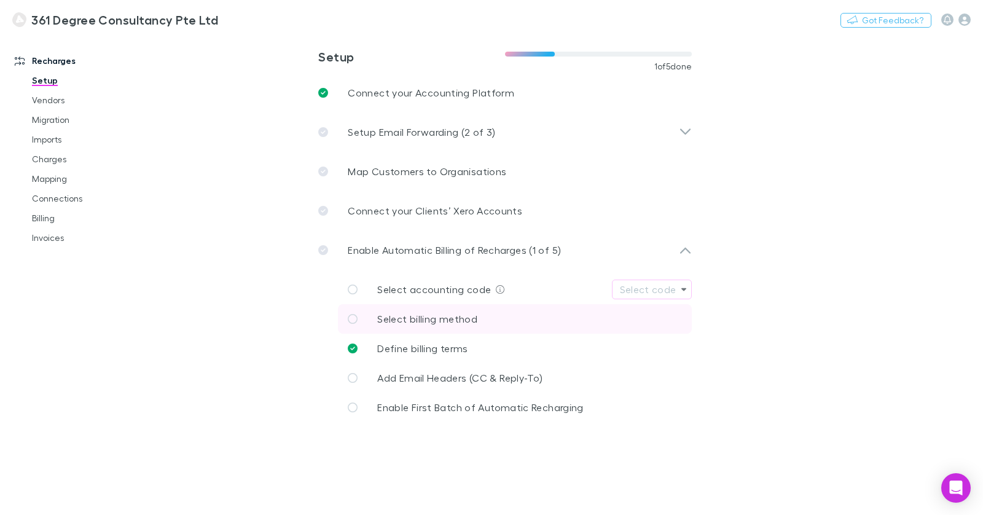
click at [455, 318] on span "Select billing method" at bounding box center [427, 319] width 100 height 12
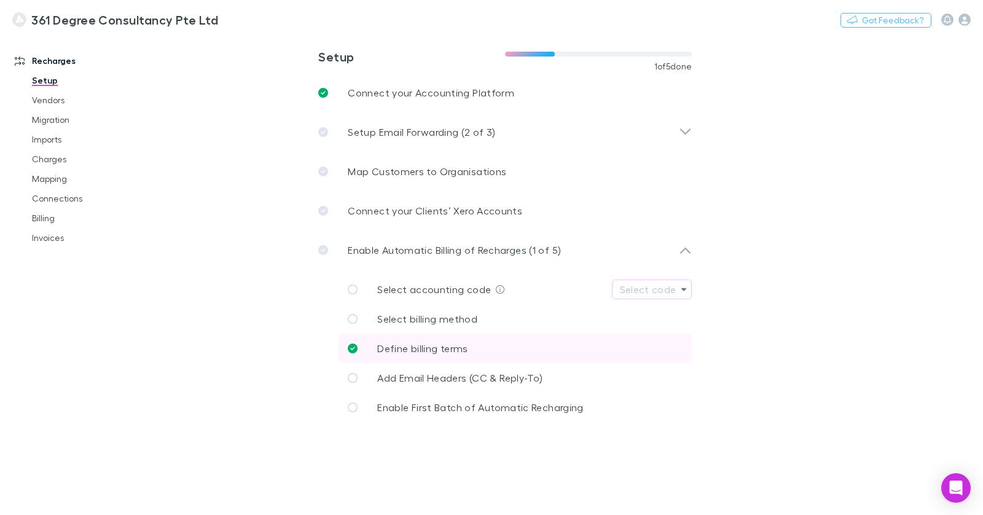
click at [480, 343] on link "Define billing terms" at bounding box center [515, 348] width 354 height 29
click at [66, 232] on link "Invoices" at bounding box center [86, 238] width 133 height 20
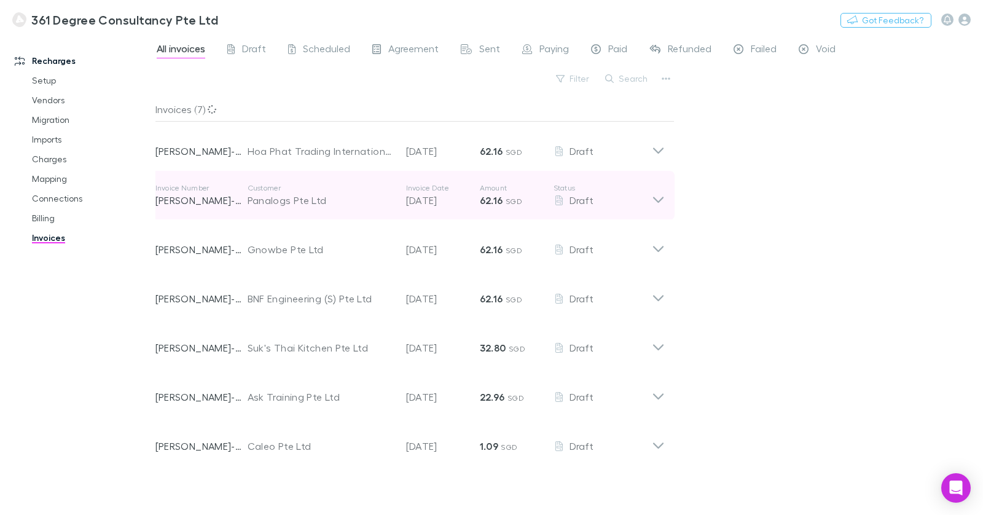
click at [326, 195] on div "Panalogs Pte Ltd" at bounding box center [321, 200] width 146 height 15
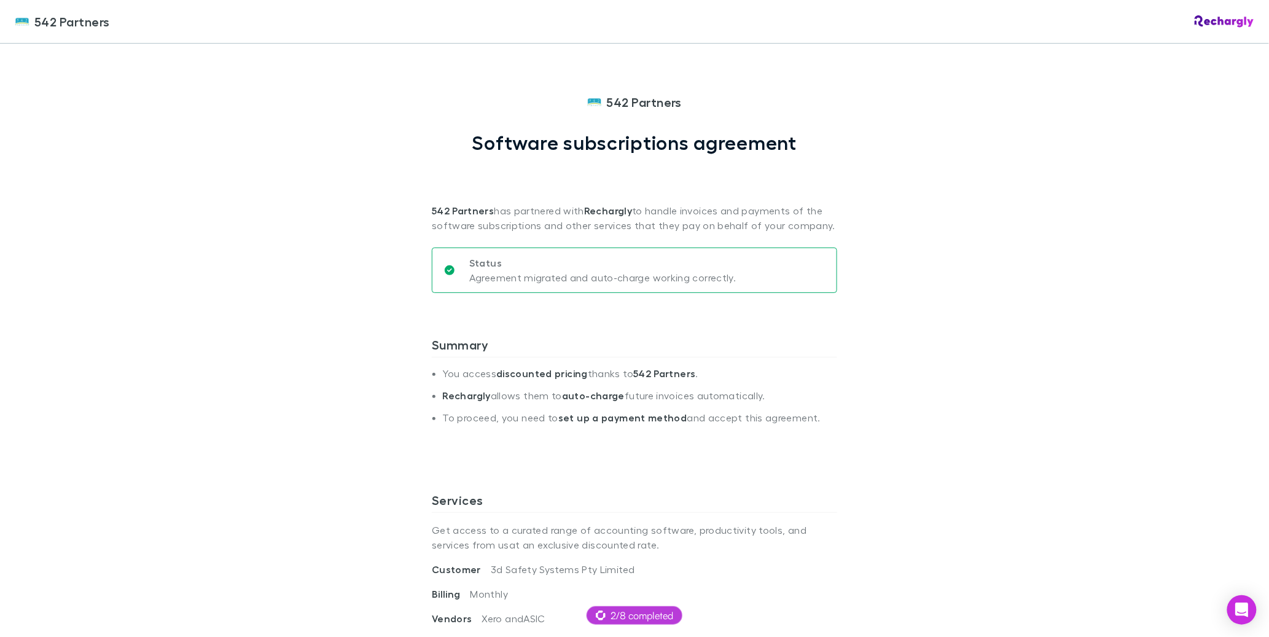
scroll to position [53, 0]
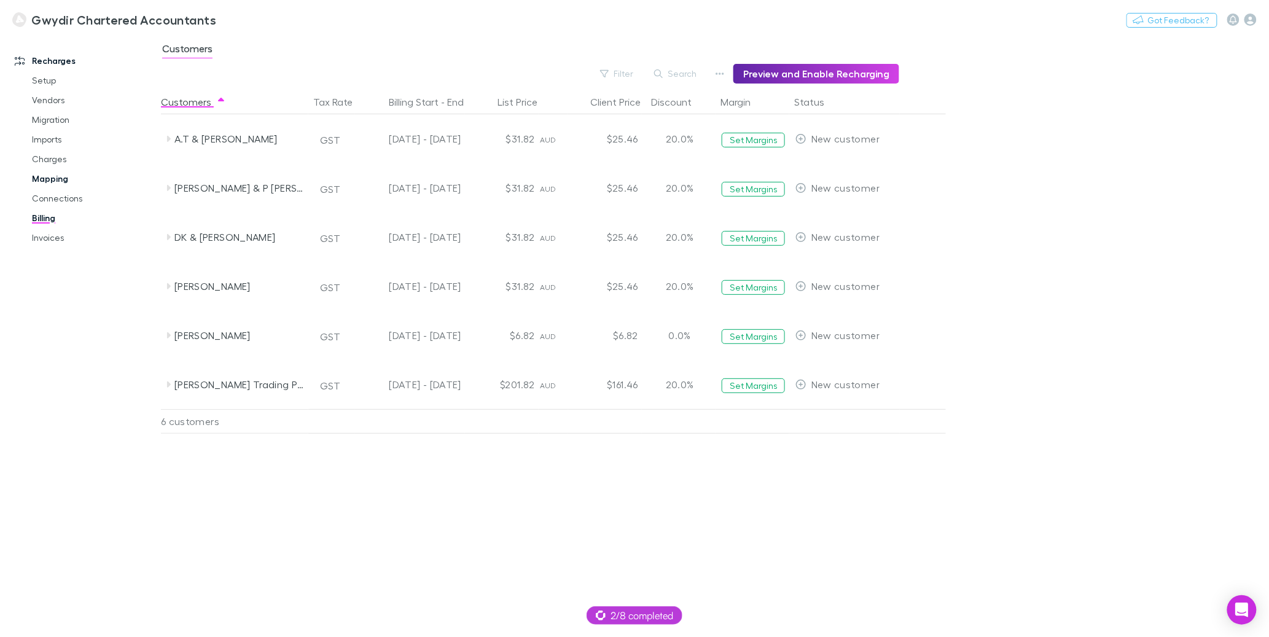
click at [52, 175] on link "Mapping" at bounding box center [89, 179] width 139 height 20
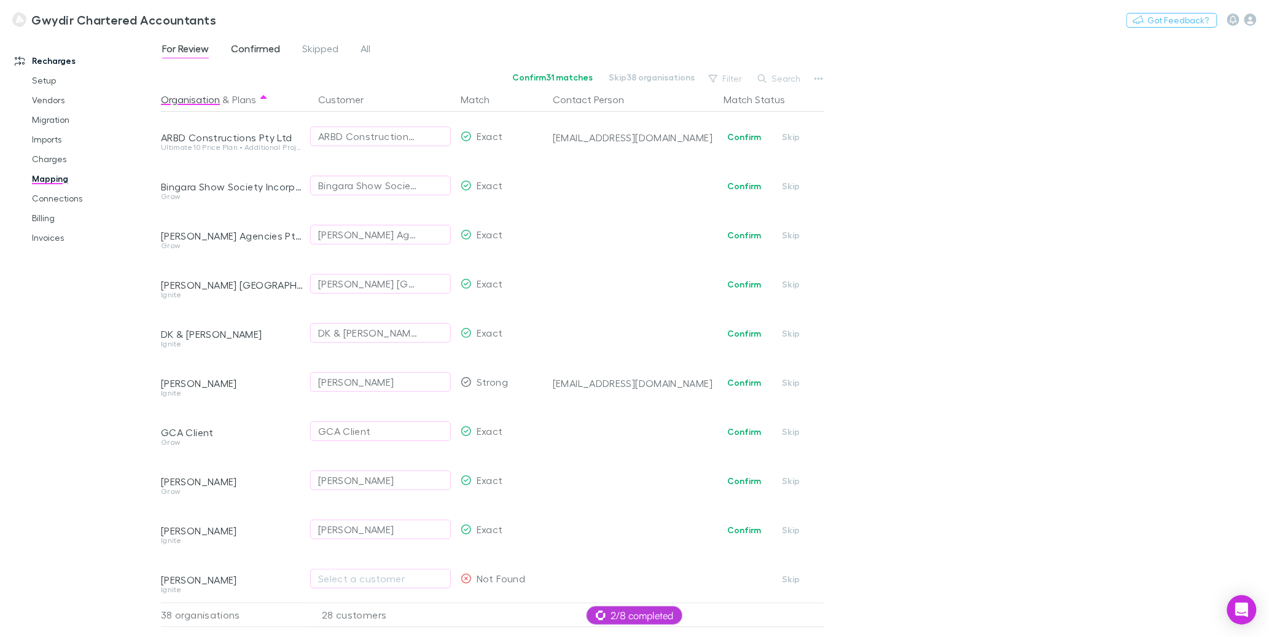
click at [232, 48] on span "Confirmed" at bounding box center [255, 50] width 49 height 16
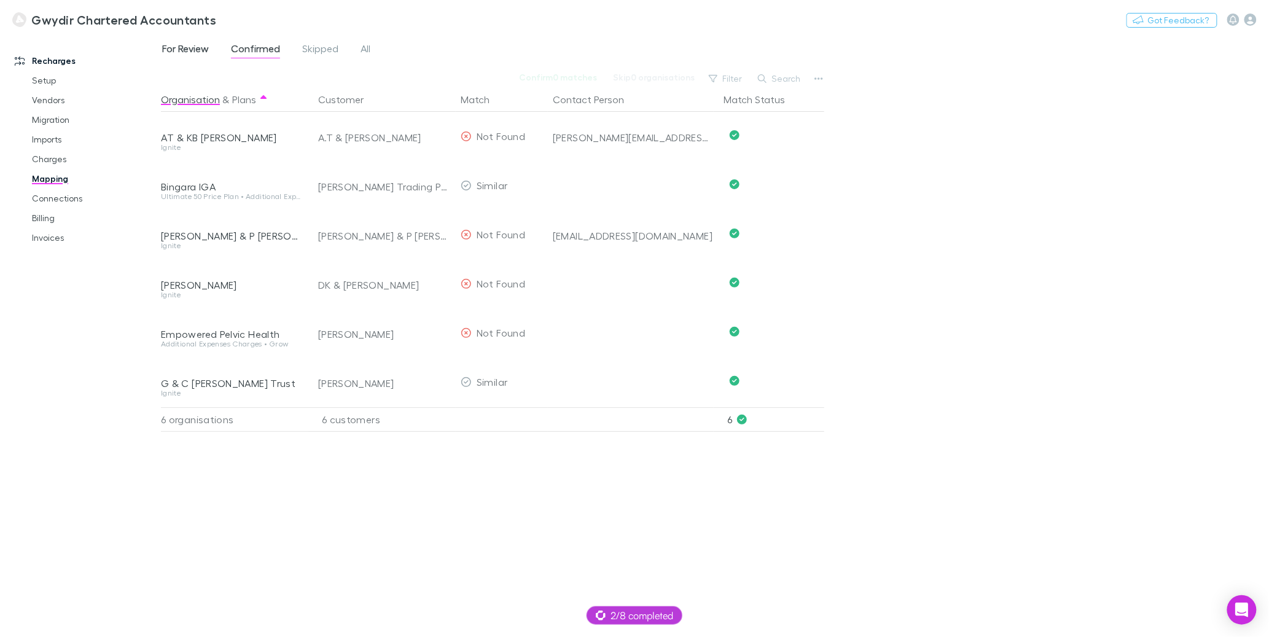
click at [205, 47] on span "For Review" at bounding box center [185, 50] width 47 height 16
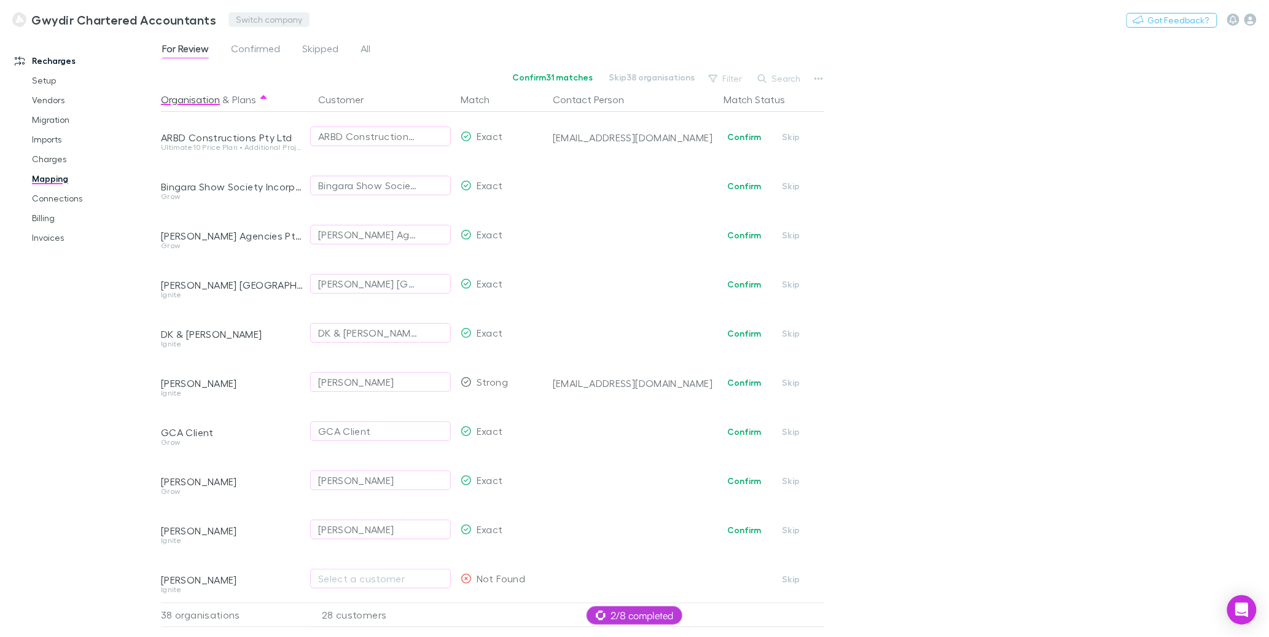
click at [237, 18] on button "Switch company" at bounding box center [269, 19] width 81 height 15
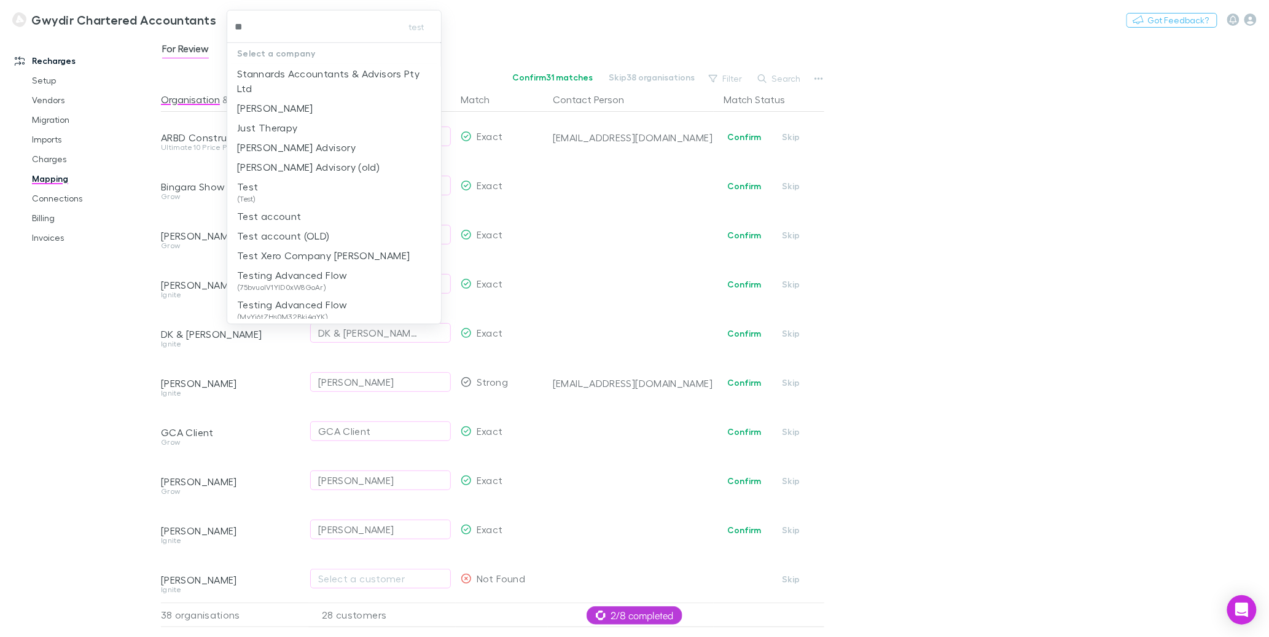
type input "*"
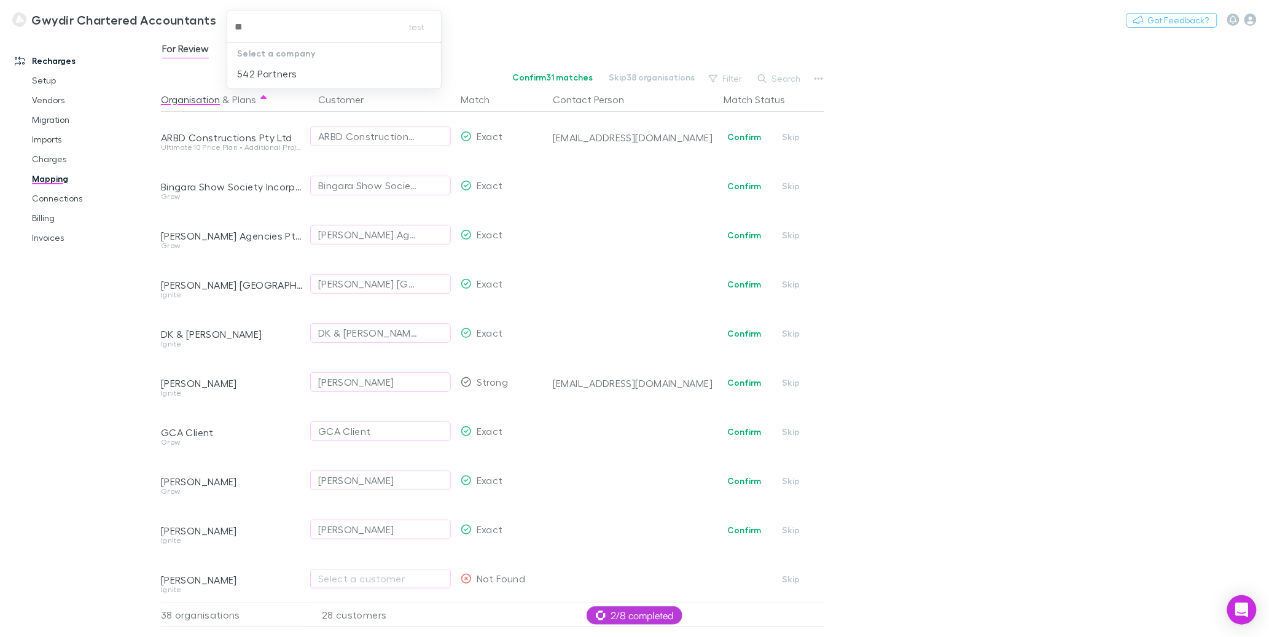
type input "***"
click at [40, 288] on link "Practice Connect" at bounding box center [80, 287] width 156 height 20
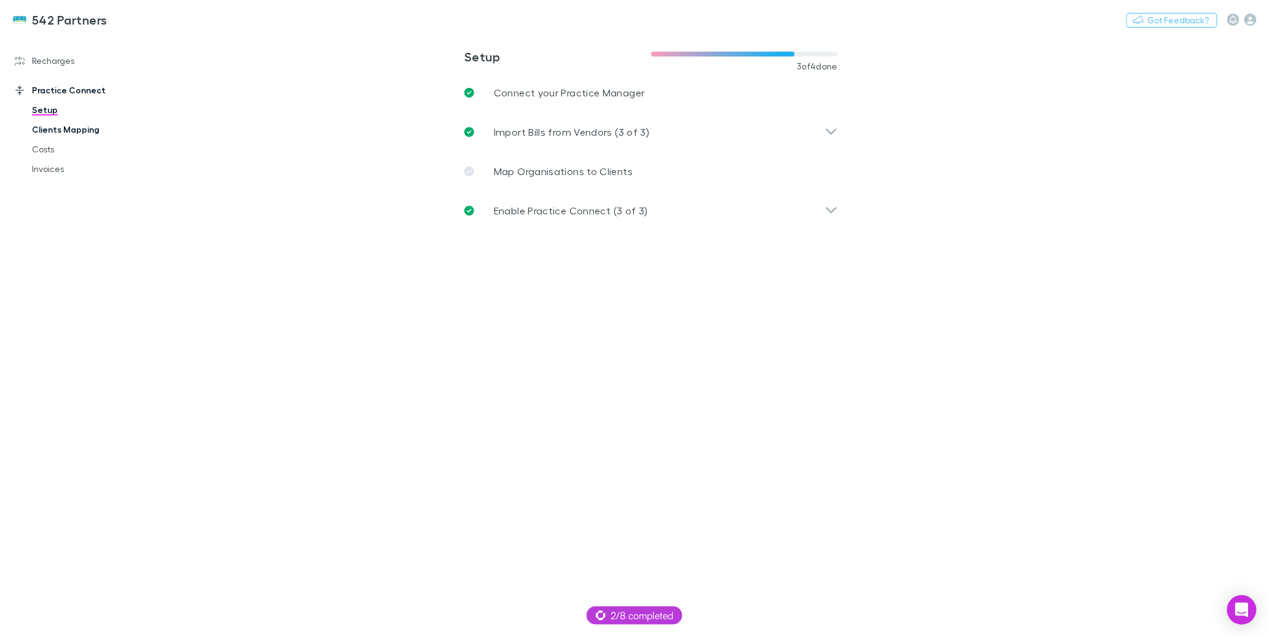
click at [66, 130] on link "Clients Mapping" at bounding box center [89, 130] width 139 height 20
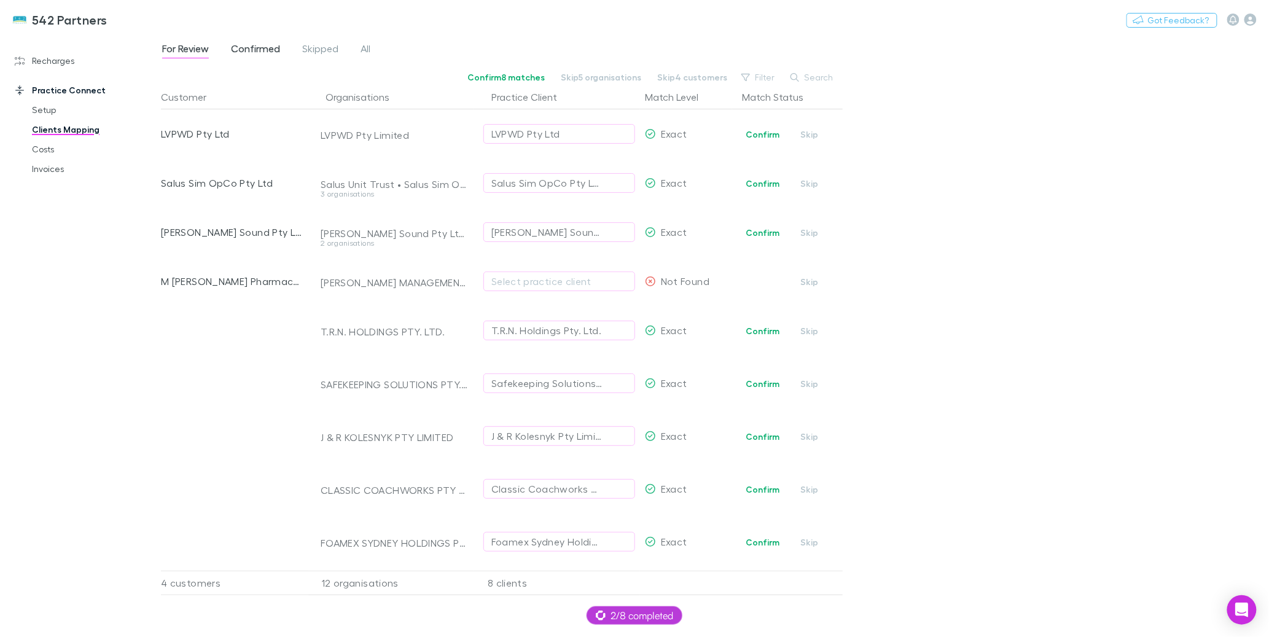
click at [256, 52] on span "Confirmed" at bounding box center [255, 50] width 49 height 16
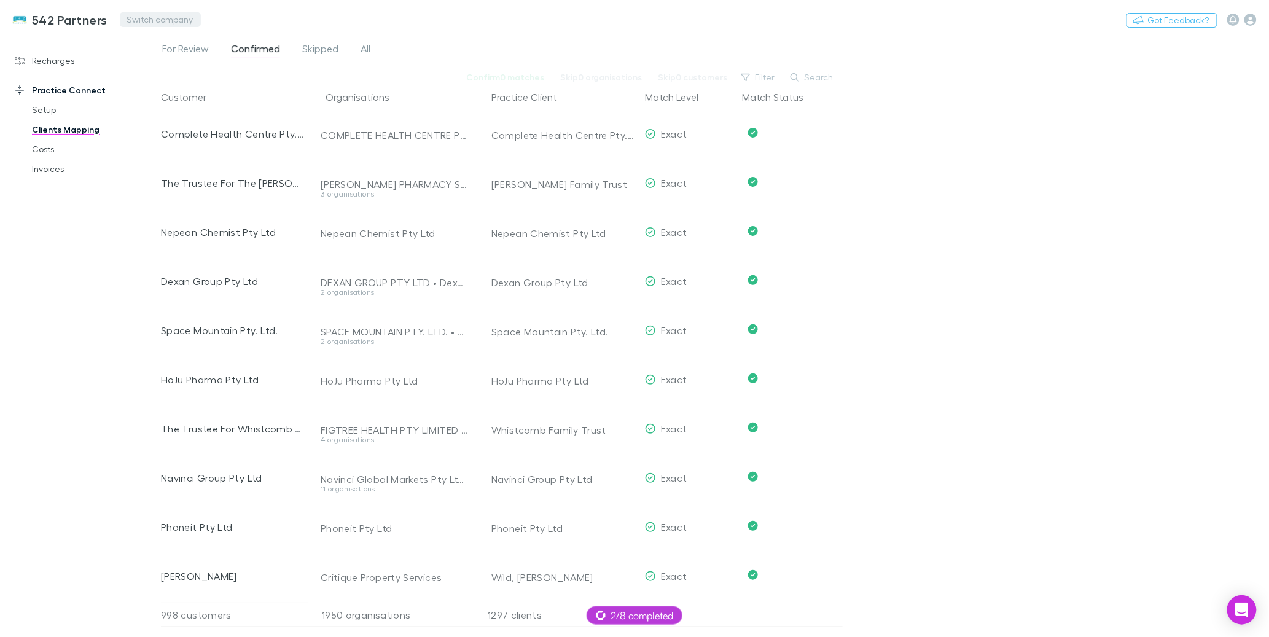
click at [155, 15] on button "Switch company" at bounding box center [160, 19] width 81 height 15
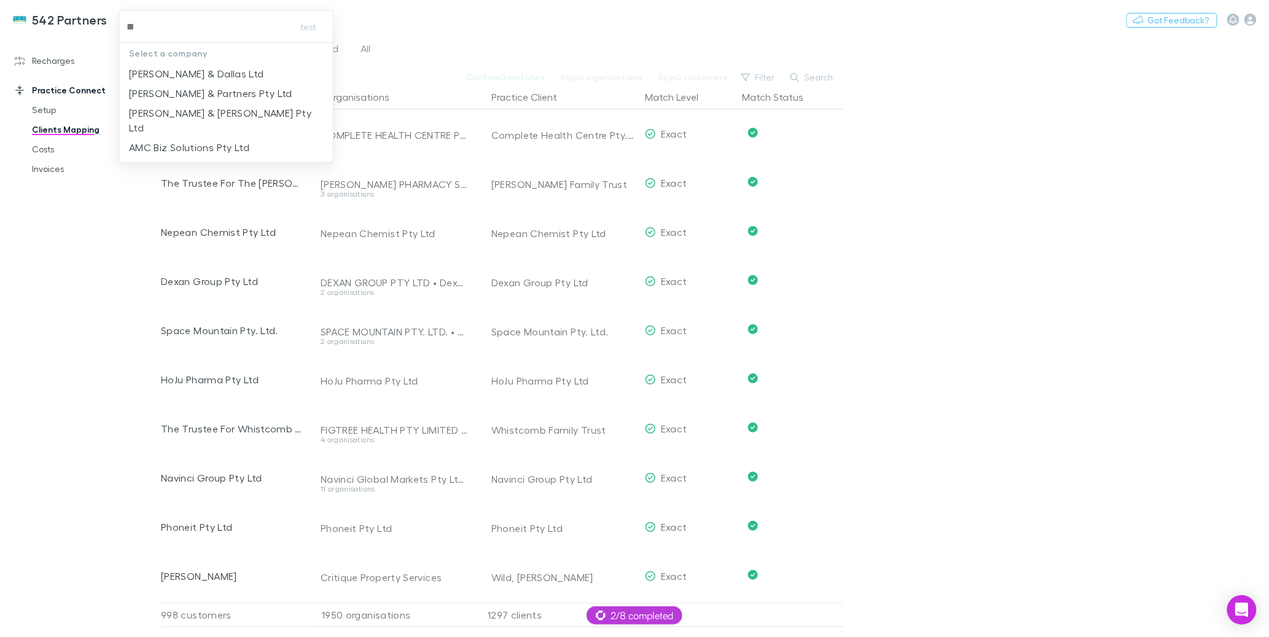
type input "***"
click at [179, 77] on p "[PERSON_NAME] & [PERSON_NAME] Pty Ltd" at bounding box center [226, 80] width 194 height 29
